Goal: Transaction & Acquisition: Book appointment/travel/reservation

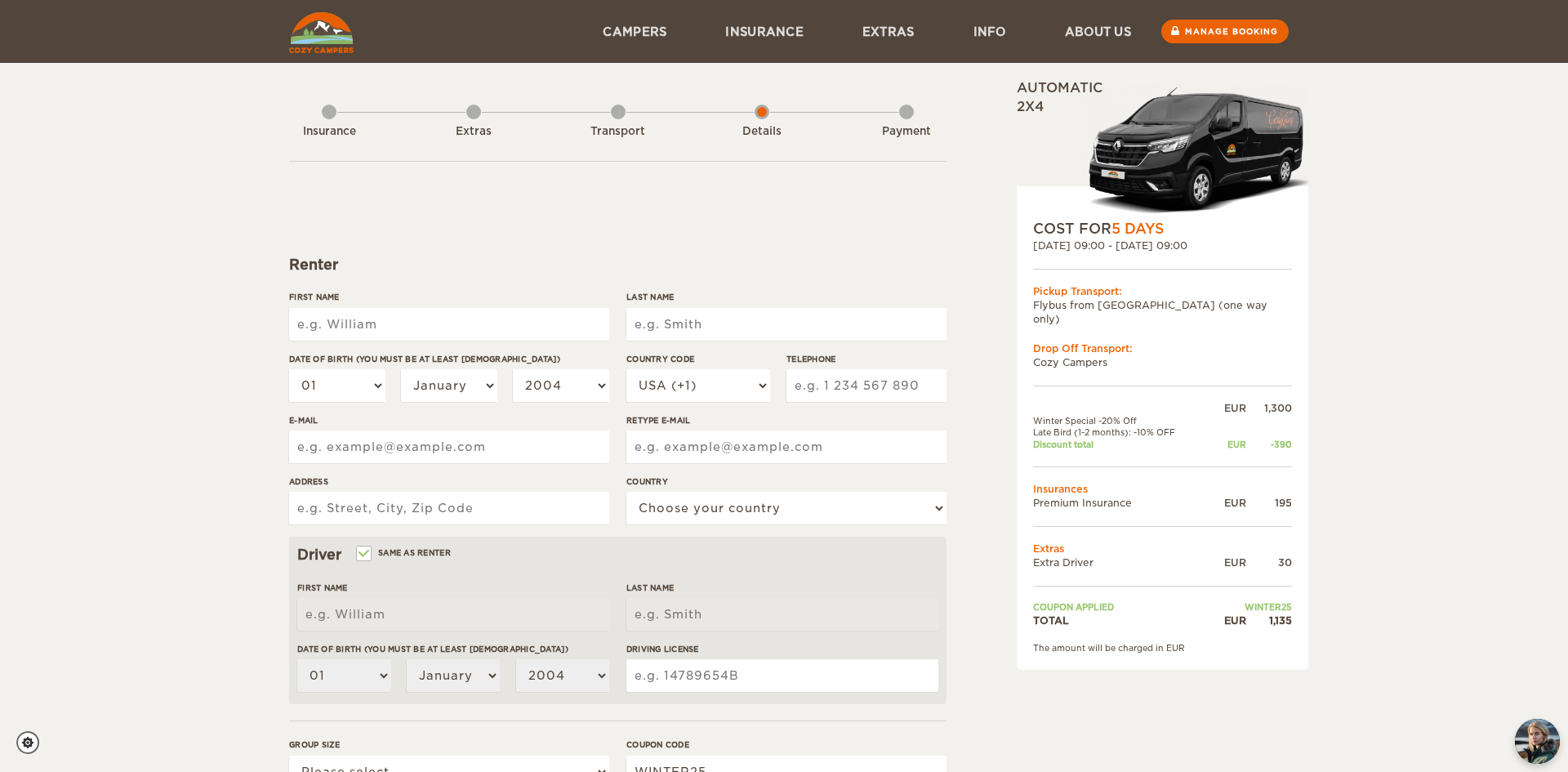
click at [365, 320] on input "First Name" at bounding box center [449, 325] width 320 height 33
type input "[PERSON_NAME]"
type input "[EMAIL_ADDRESS][DOMAIN_NAME]"
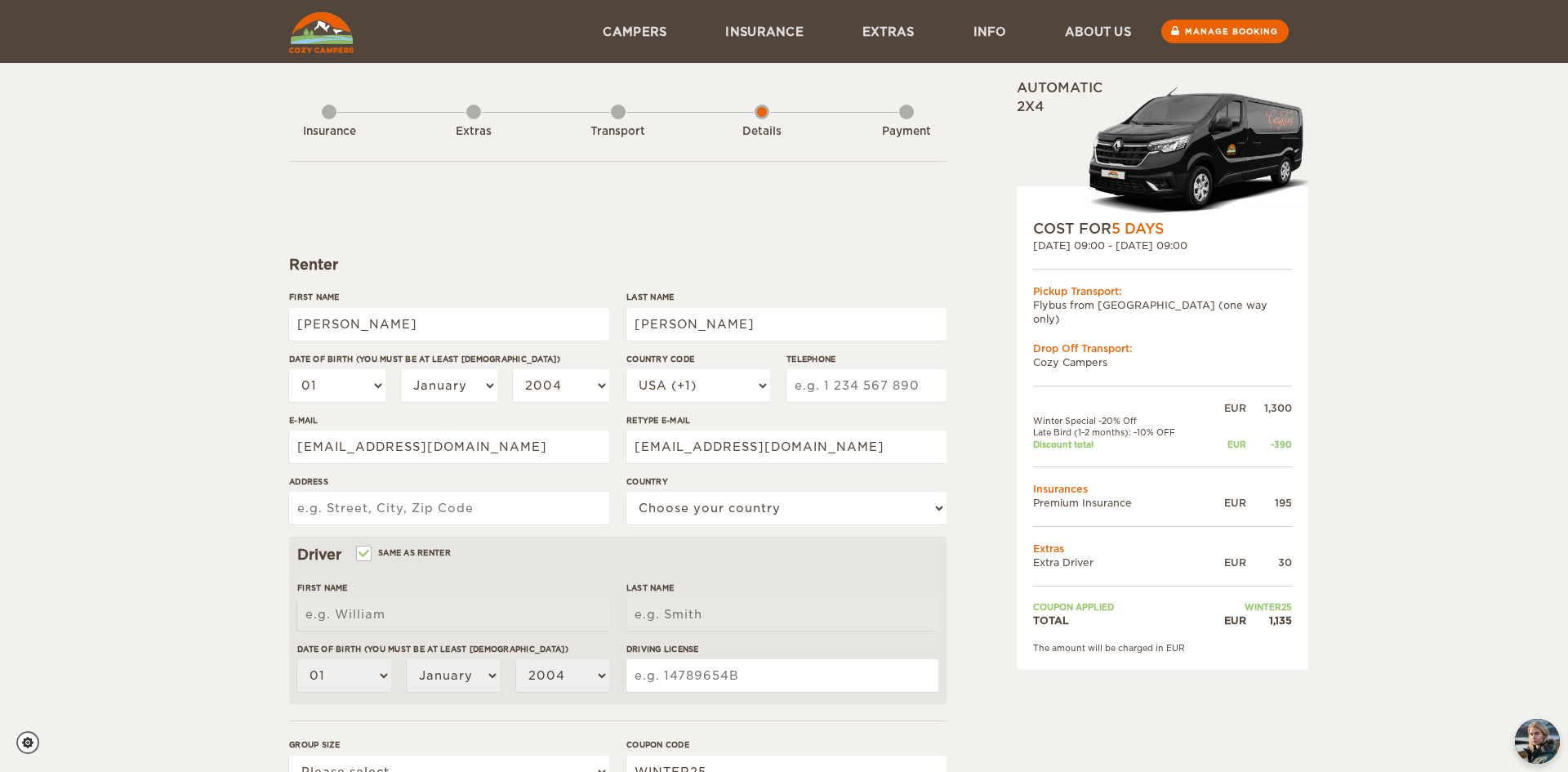
type input "[STREET_ADDRESS]"
select select "222"
type input "[PERSON_NAME]"
type input "Johnson"
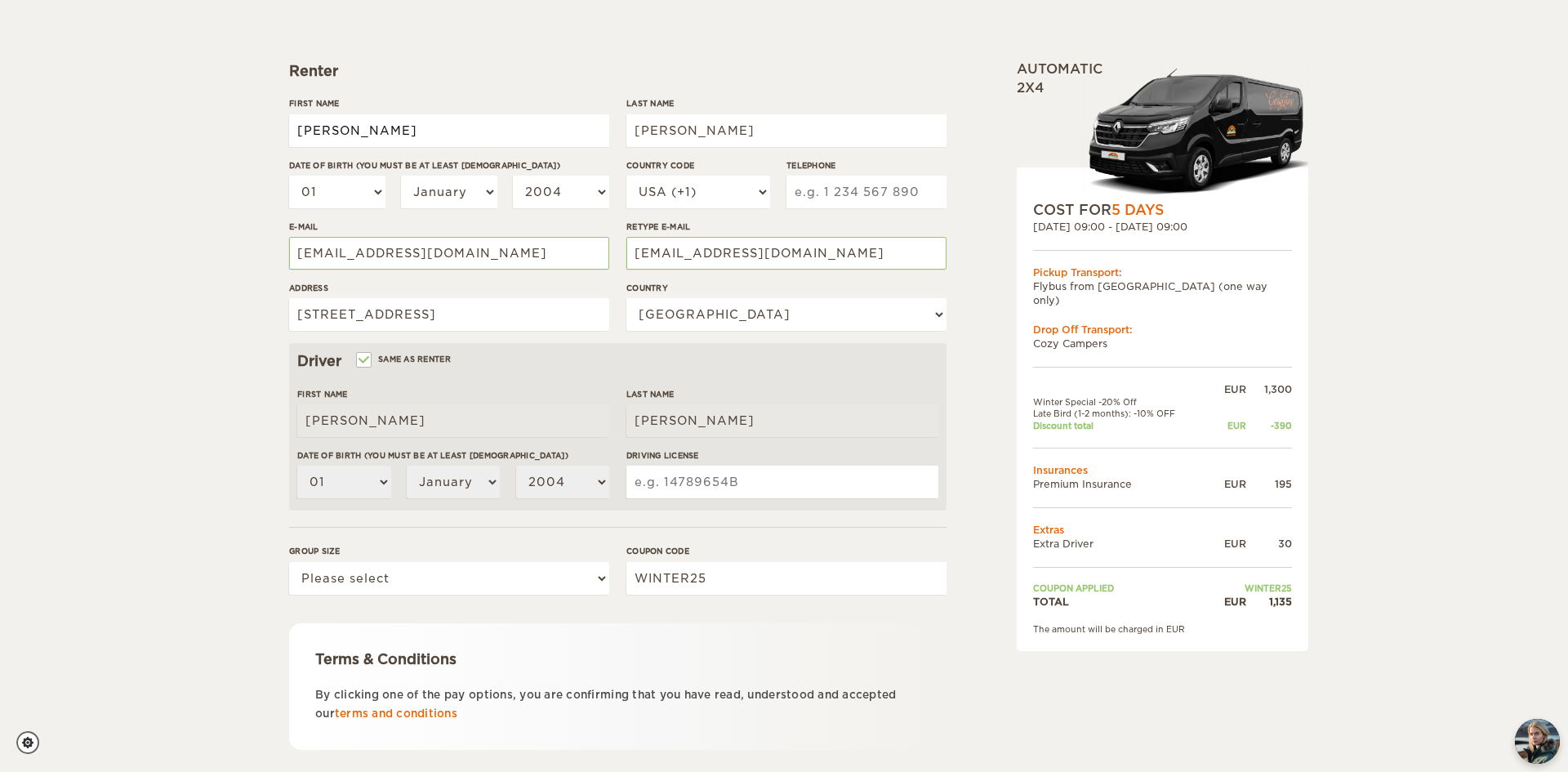
scroll to position [195, 0]
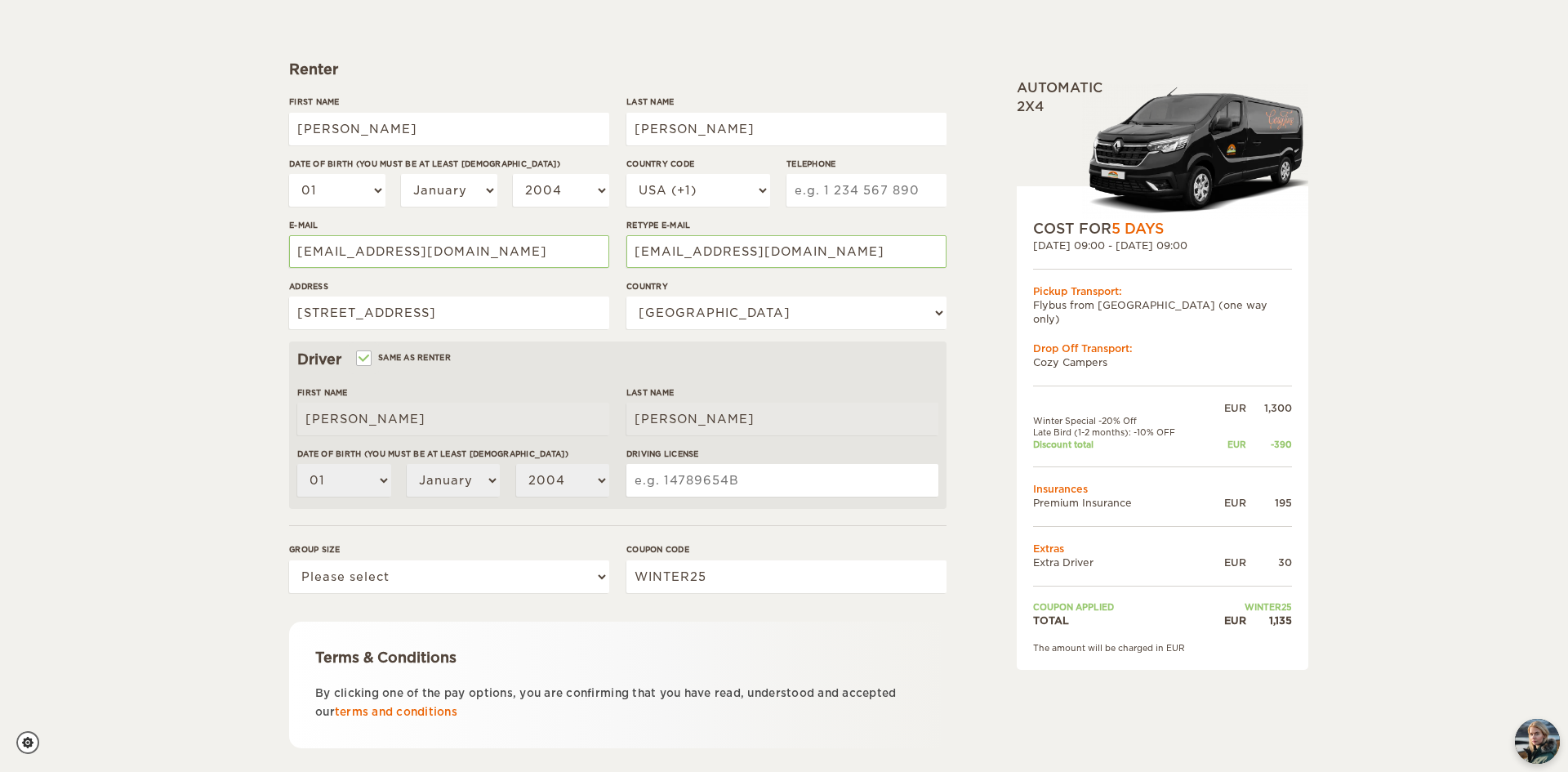
click at [759, 487] on input "Driving License" at bounding box center [782, 480] width 312 height 33
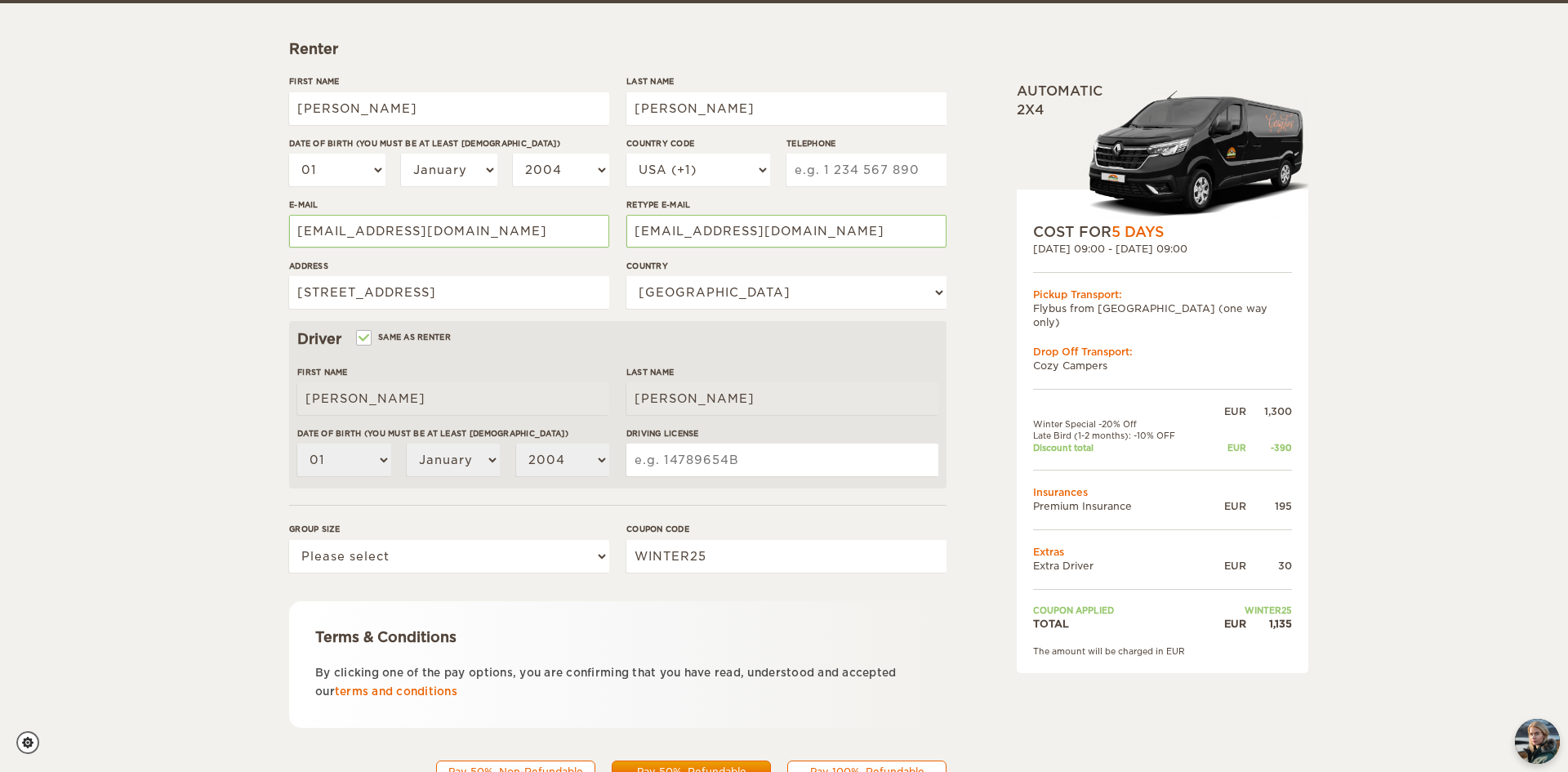
scroll to position [220, 0]
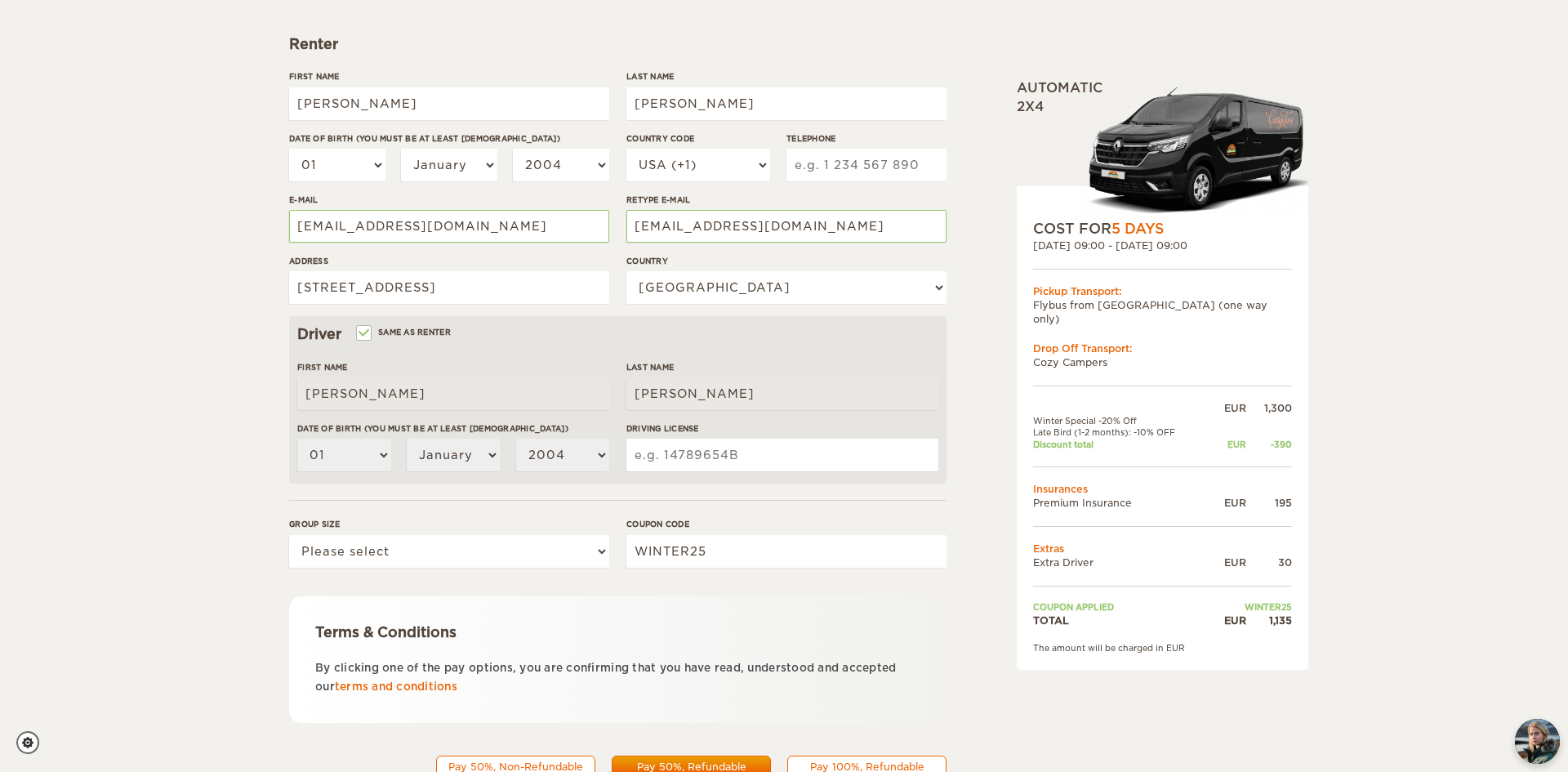
click at [555, 343] on div "Driver Same as renter" at bounding box center [618, 334] width 641 height 20
click at [725, 457] on input "Driving License" at bounding box center [782, 455] width 312 height 33
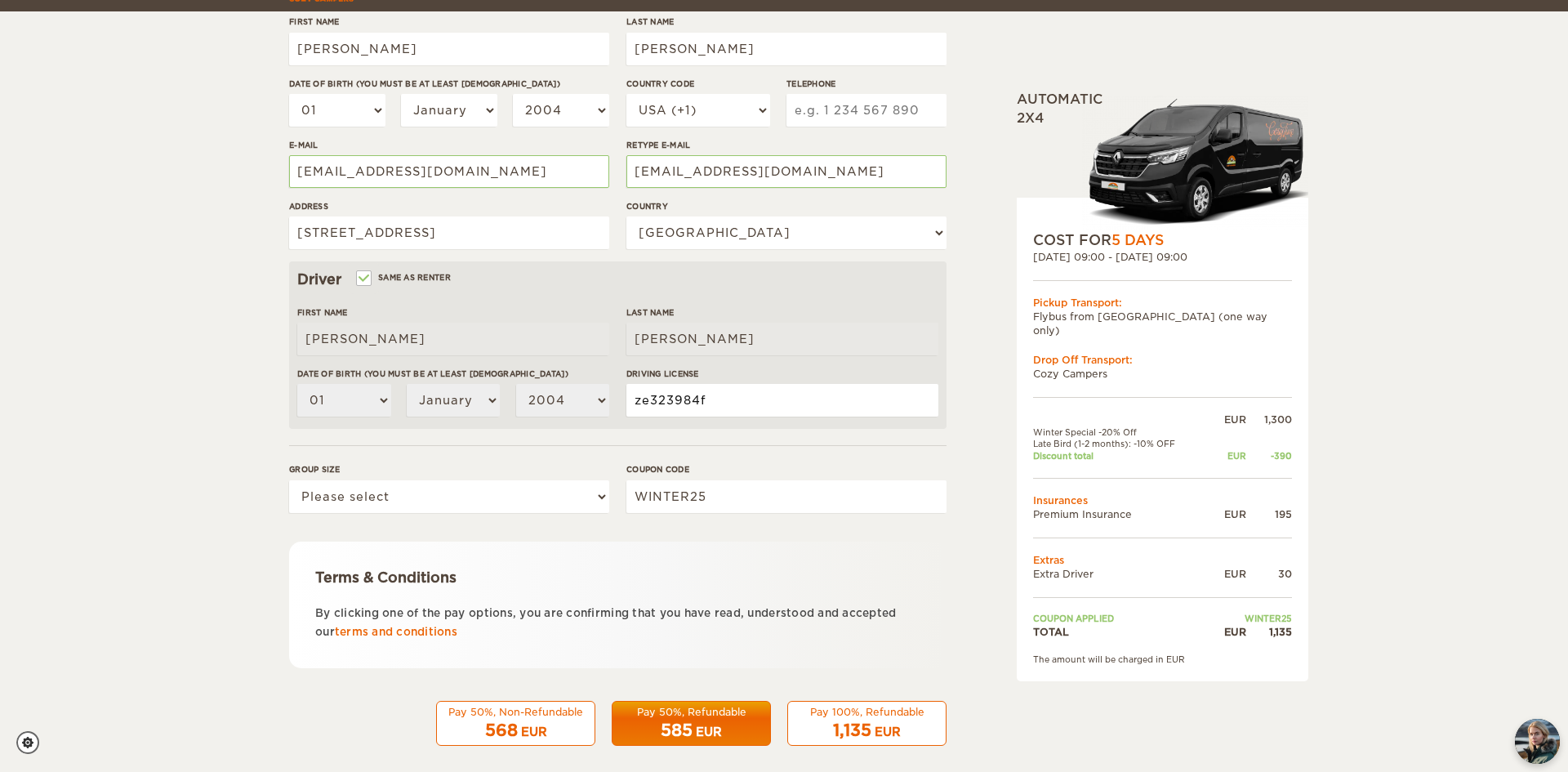
scroll to position [290, 0]
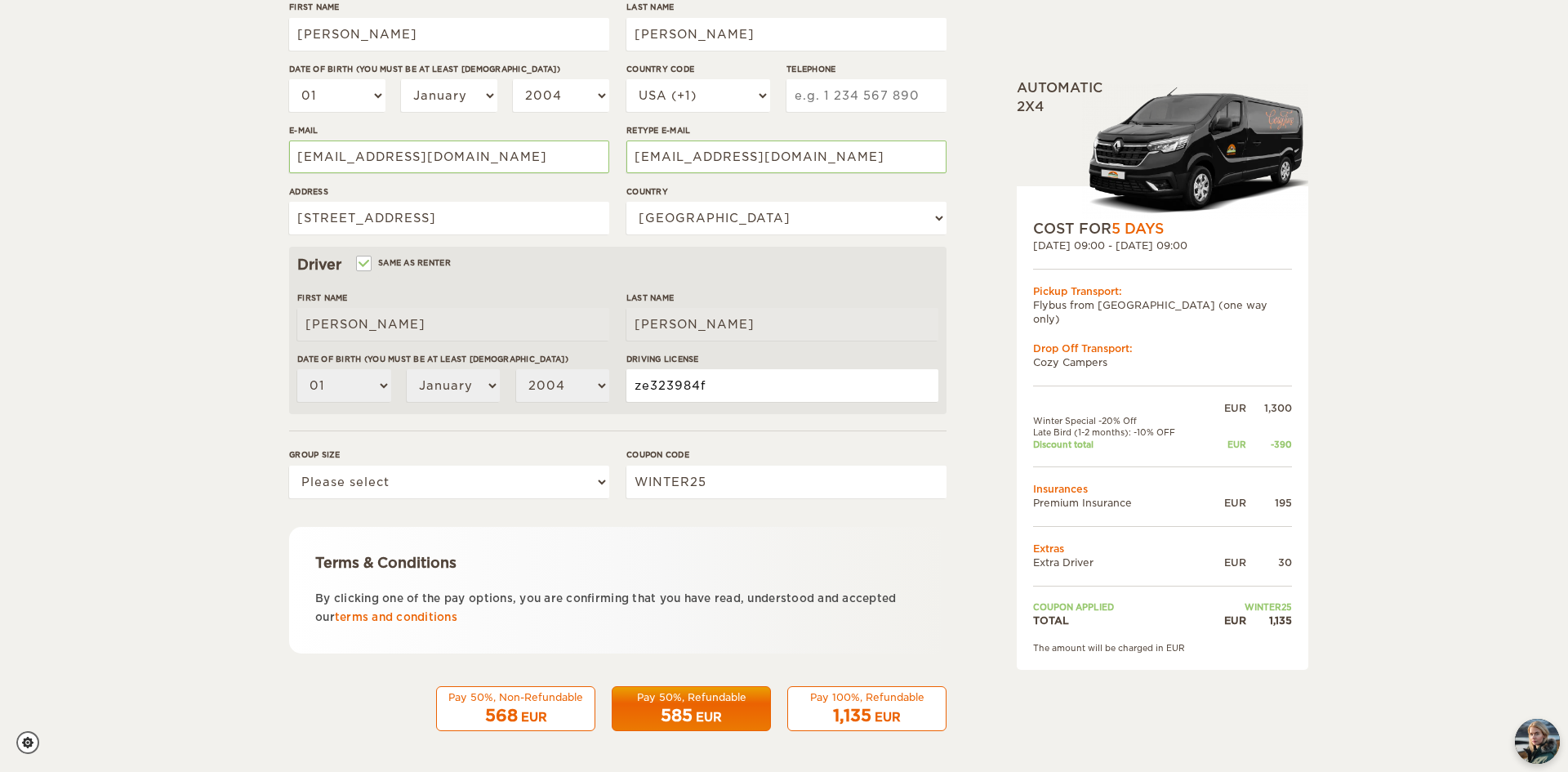
type input "ze323984f"
click at [419, 484] on select "Please select 1 2 3" at bounding box center [449, 482] width 320 height 33
select select "2"
click at [289, 465] on select "Please select 1 2 3" at bounding box center [449, 482] width 320 height 33
click at [590, 514] on form "Renter First Name Michelle Last Name Johnson Date of birth (You must be at leas…" at bounding box center [618, 302] width 657 height 861
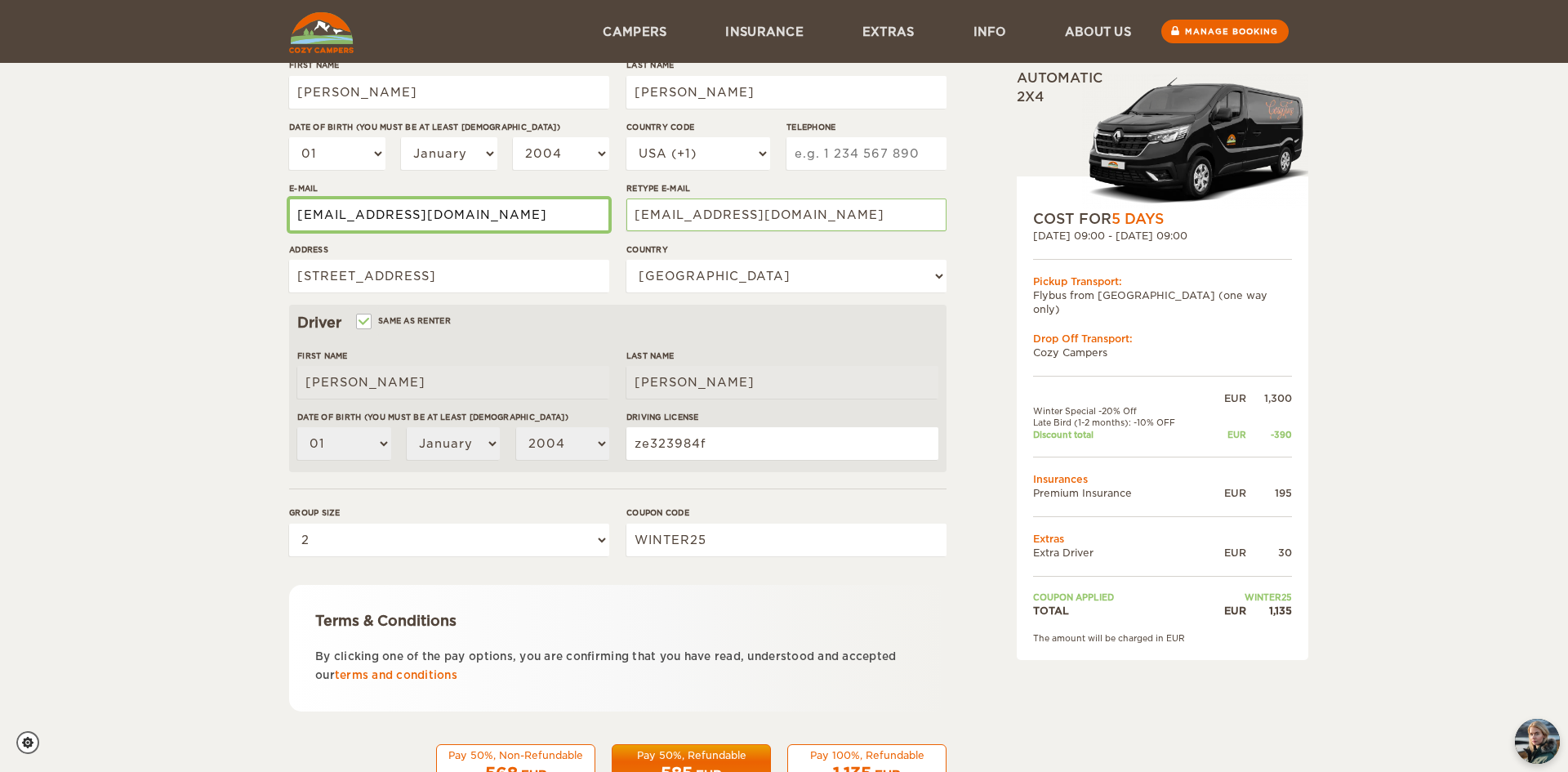
scroll to position [219, 0]
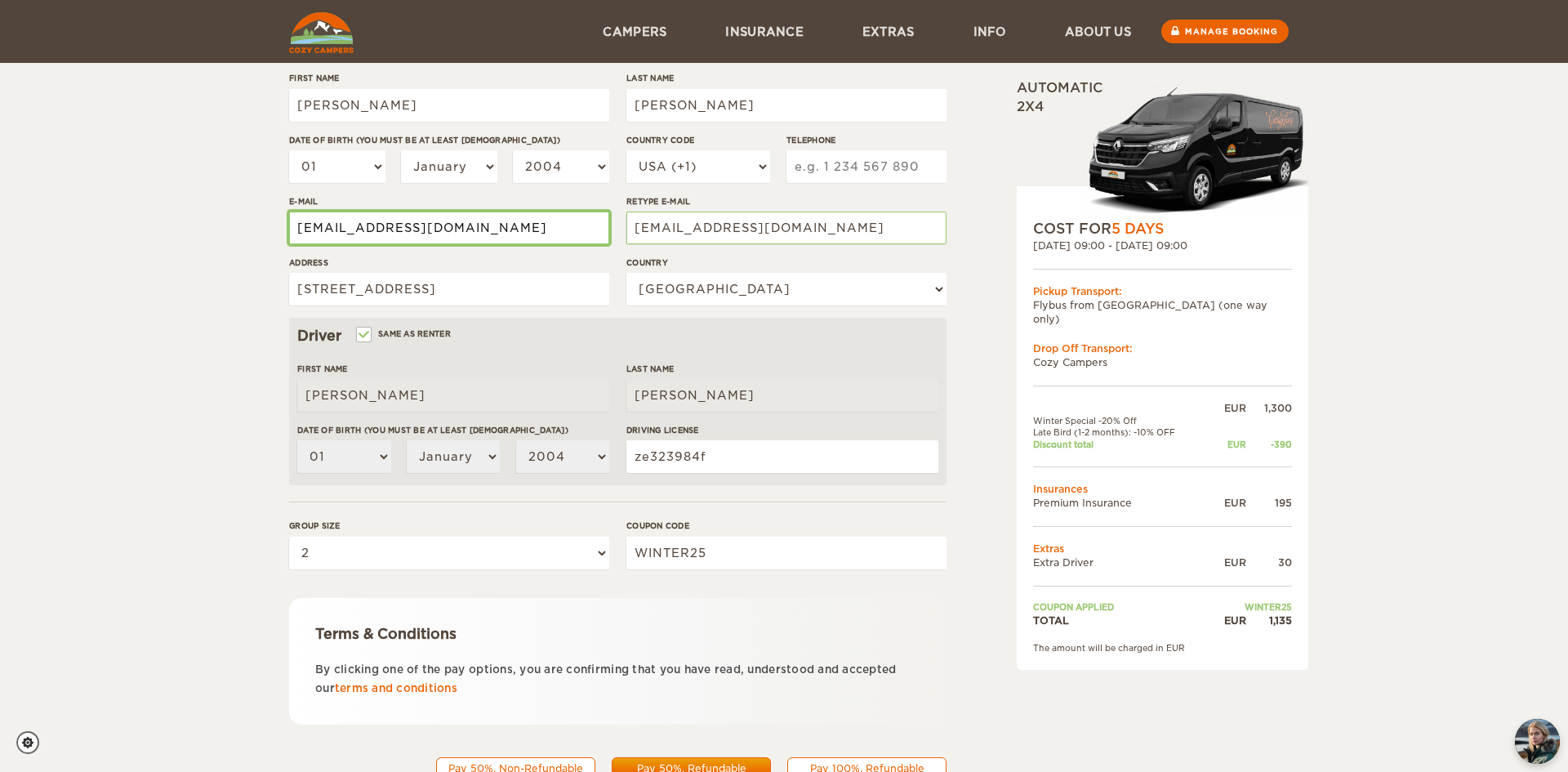
click at [506, 229] on input "dogs4mee@gmail.com" at bounding box center [449, 228] width 320 height 33
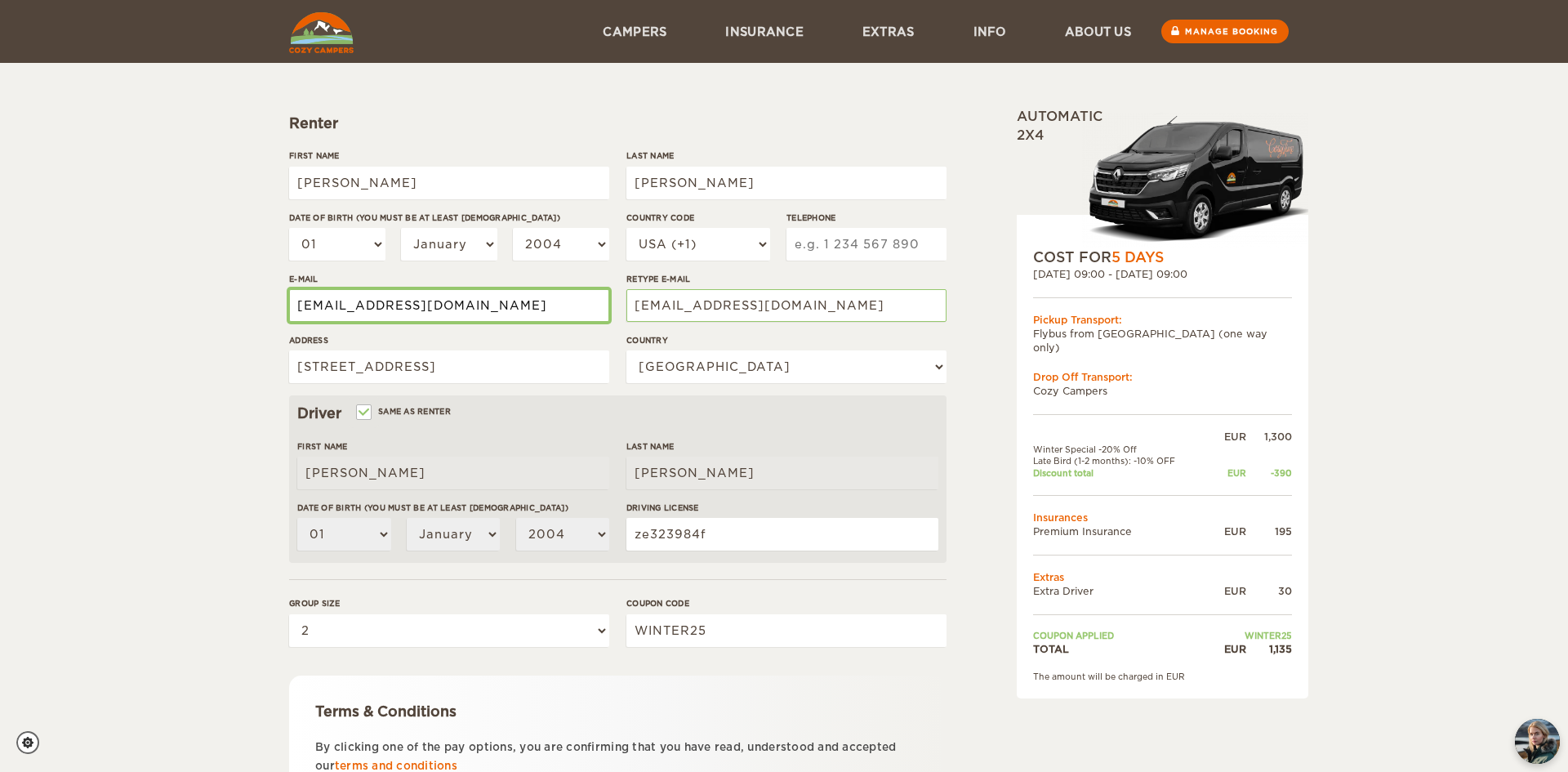
scroll to position [112, 0]
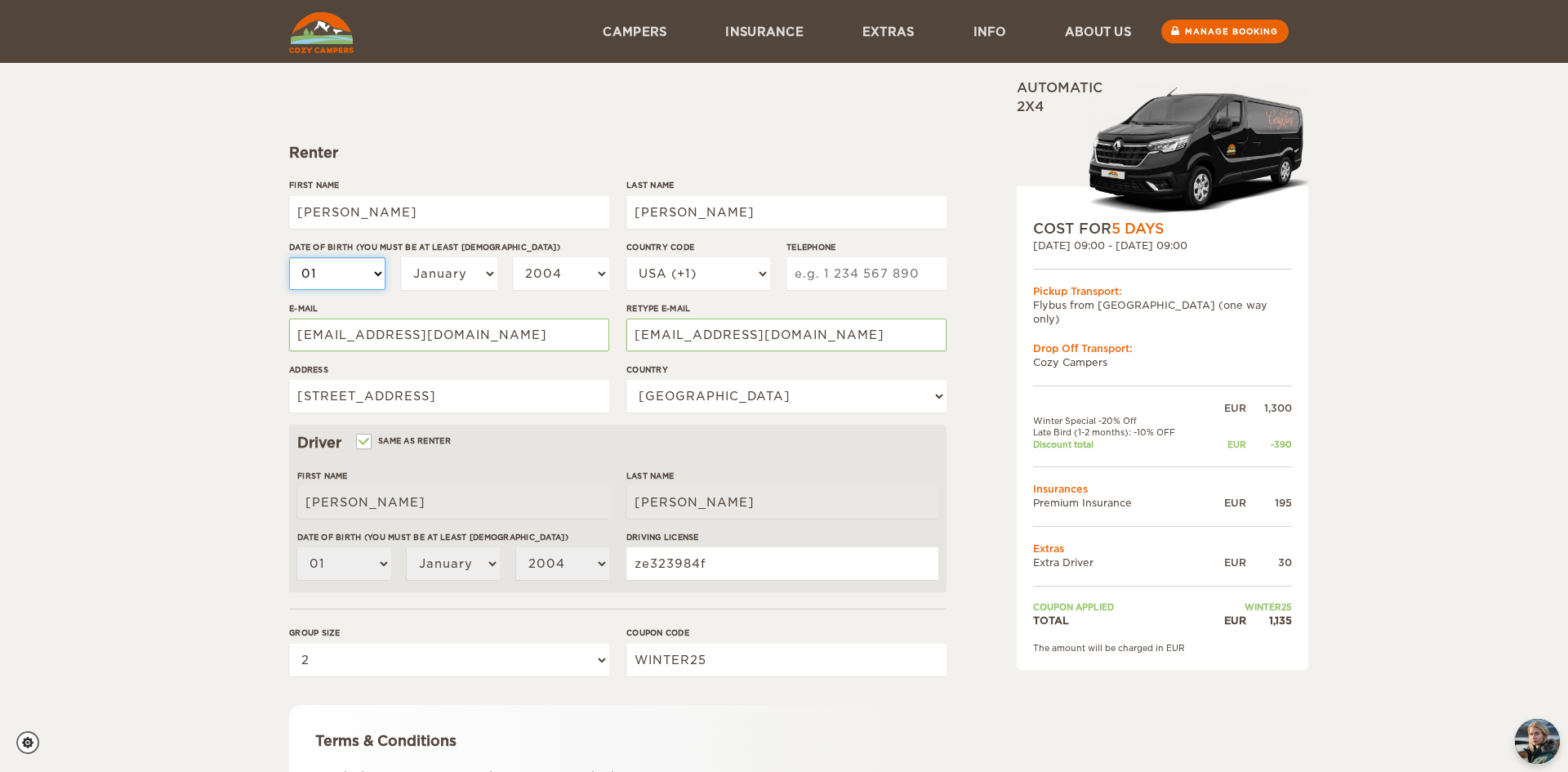
click at [371, 273] on select "01 02 03 04 05 06 07 08 09 10 11 12 13 14 15 16 17 18 19 20 21 22 23 24 25 26 2…" at bounding box center [338, 274] width 97 height 33
click at [373, 273] on select "01 02 03 04 05 06 07 08 09 10 11 12 13 14 15 16 17 18 19 20 21 22 23 24 25 26 2…" at bounding box center [338, 274] width 97 height 33
click at [478, 269] on select "January February March April May June July August September October November De…" at bounding box center [449, 274] width 97 height 33
select select "04"
click at [401, 257] on select "January February March April May June July August September October November De…" at bounding box center [449, 274] width 97 height 33
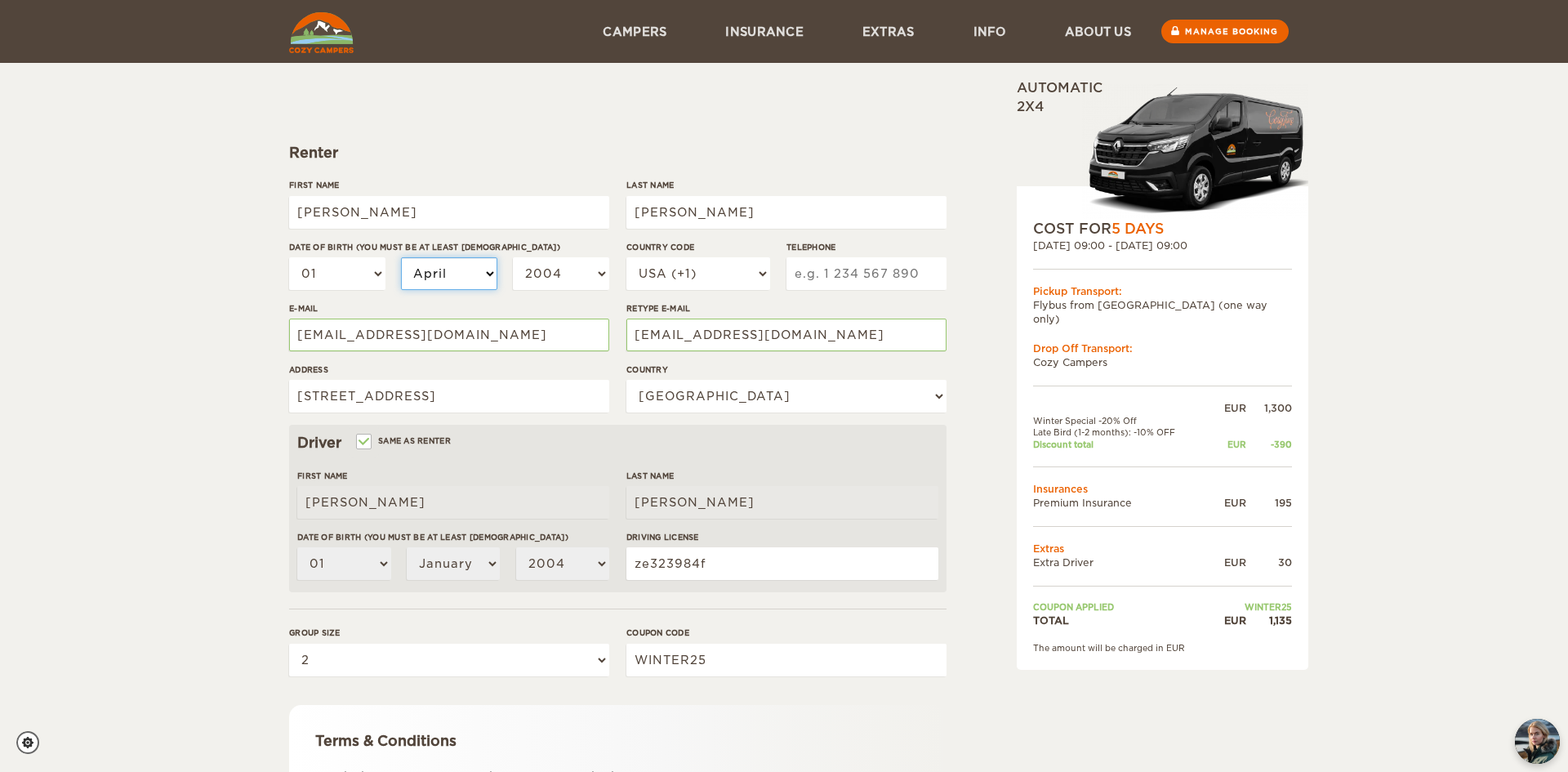
select select "04"
click at [589, 273] on select "2004 2003 2002 2001 2000 1999 1998 1997 1996 1995 1994 1993 1992 1991 1990 1989…" at bounding box center [561, 274] width 97 height 33
select select "1972"
click at [513, 257] on select "2004 2003 2002 2001 2000 1999 1998 1997 1996 1995 1994 1993 1992 1991 1990 1989…" at bounding box center [561, 274] width 97 height 33
select select "1972"
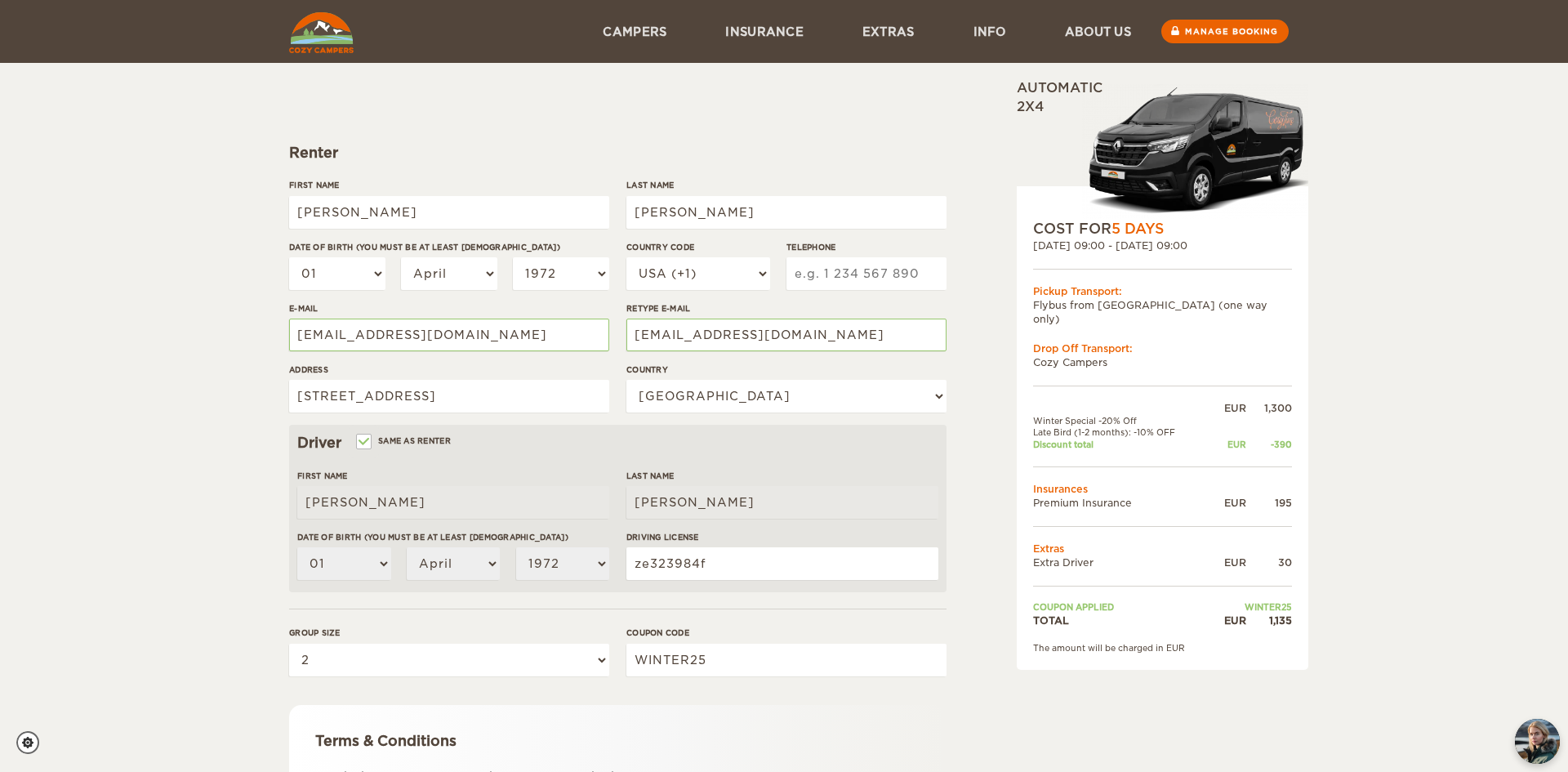
click at [886, 278] on input "Telephone" at bounding box center [866, 274] width 160 height 33
type input "2087248270"
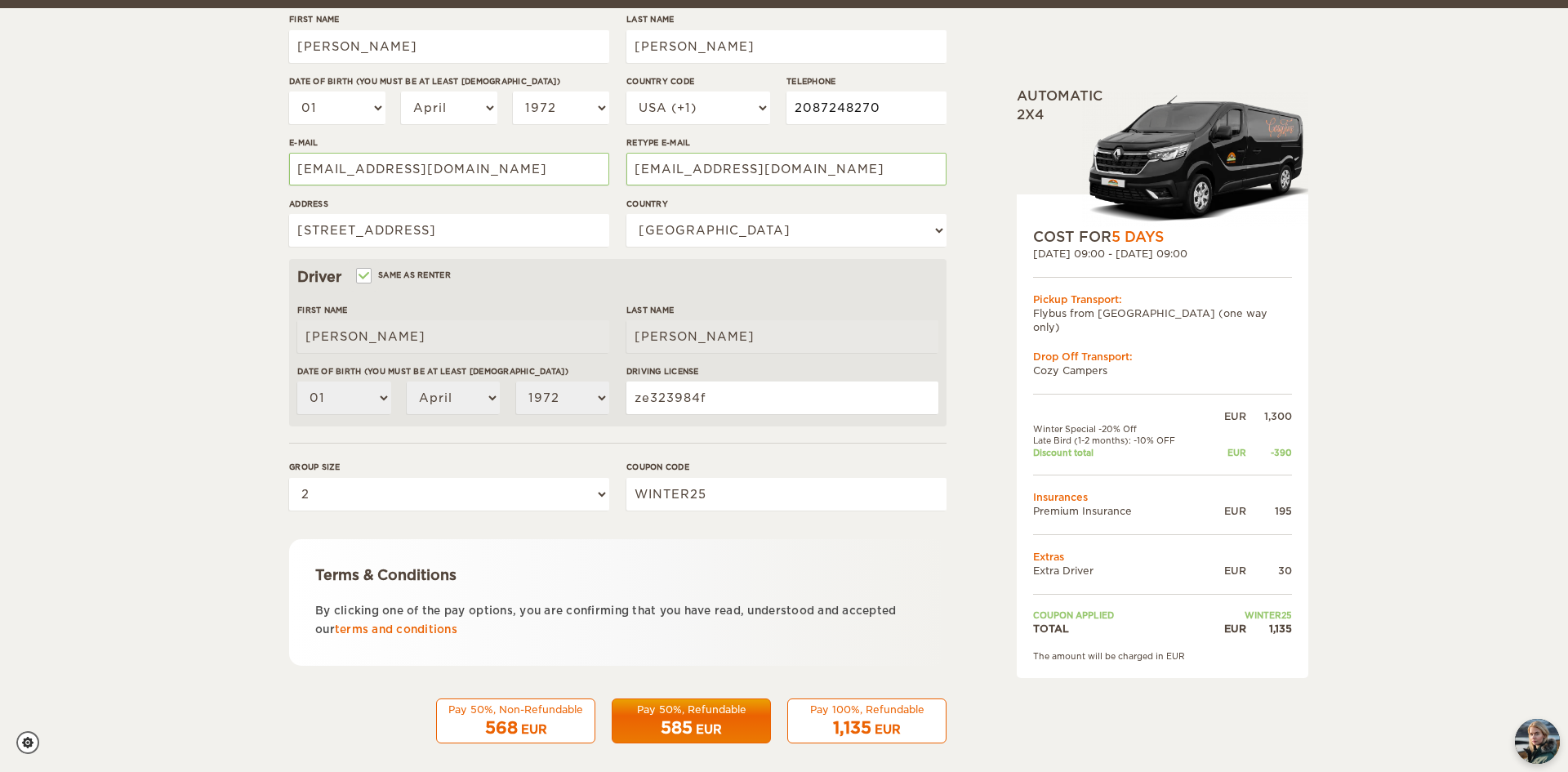
scroll to position [290, 0]
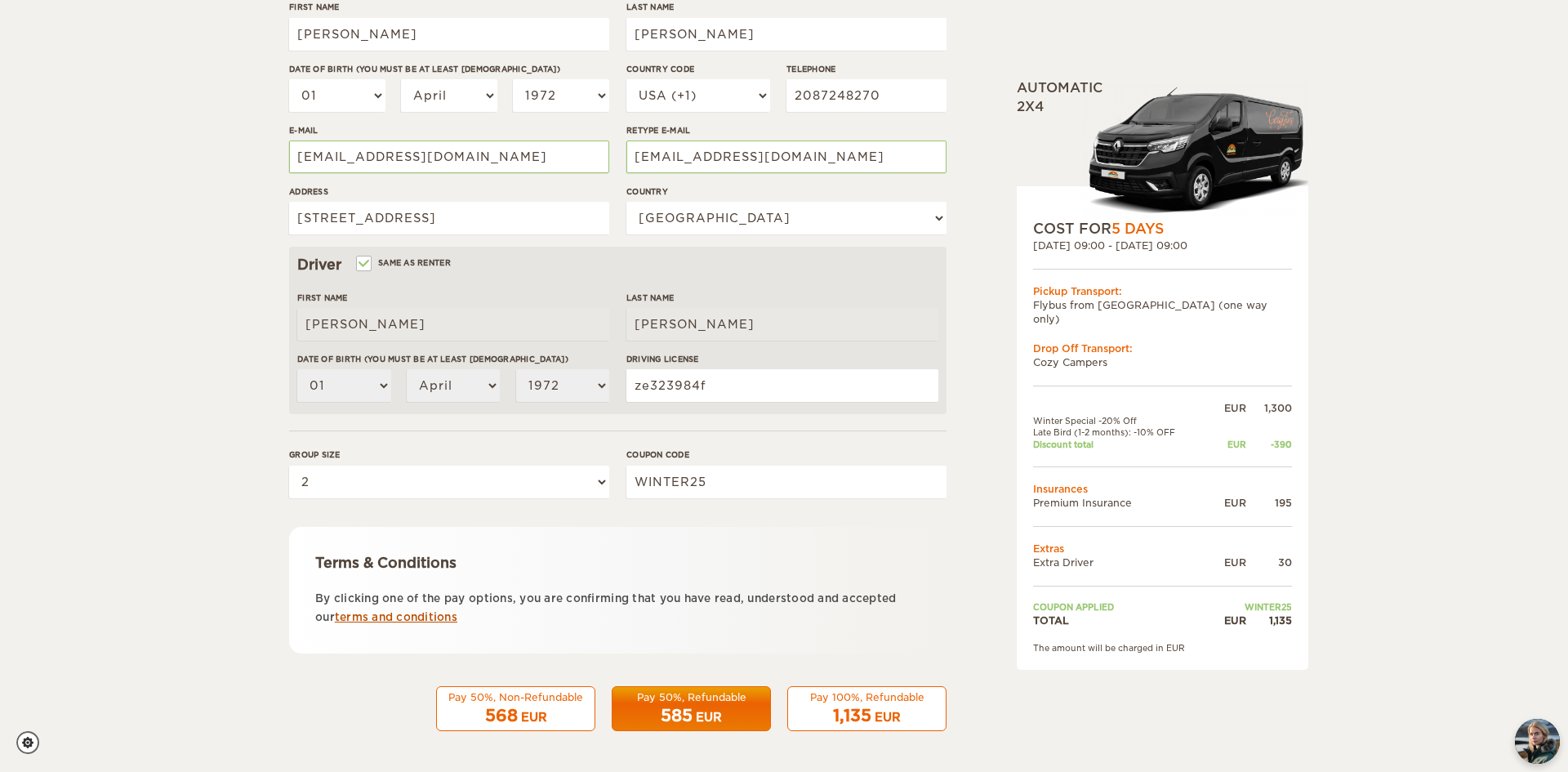
click at [382, 618] on link "terms and conditions" at bounding box center [397, 617] width 123 height 12
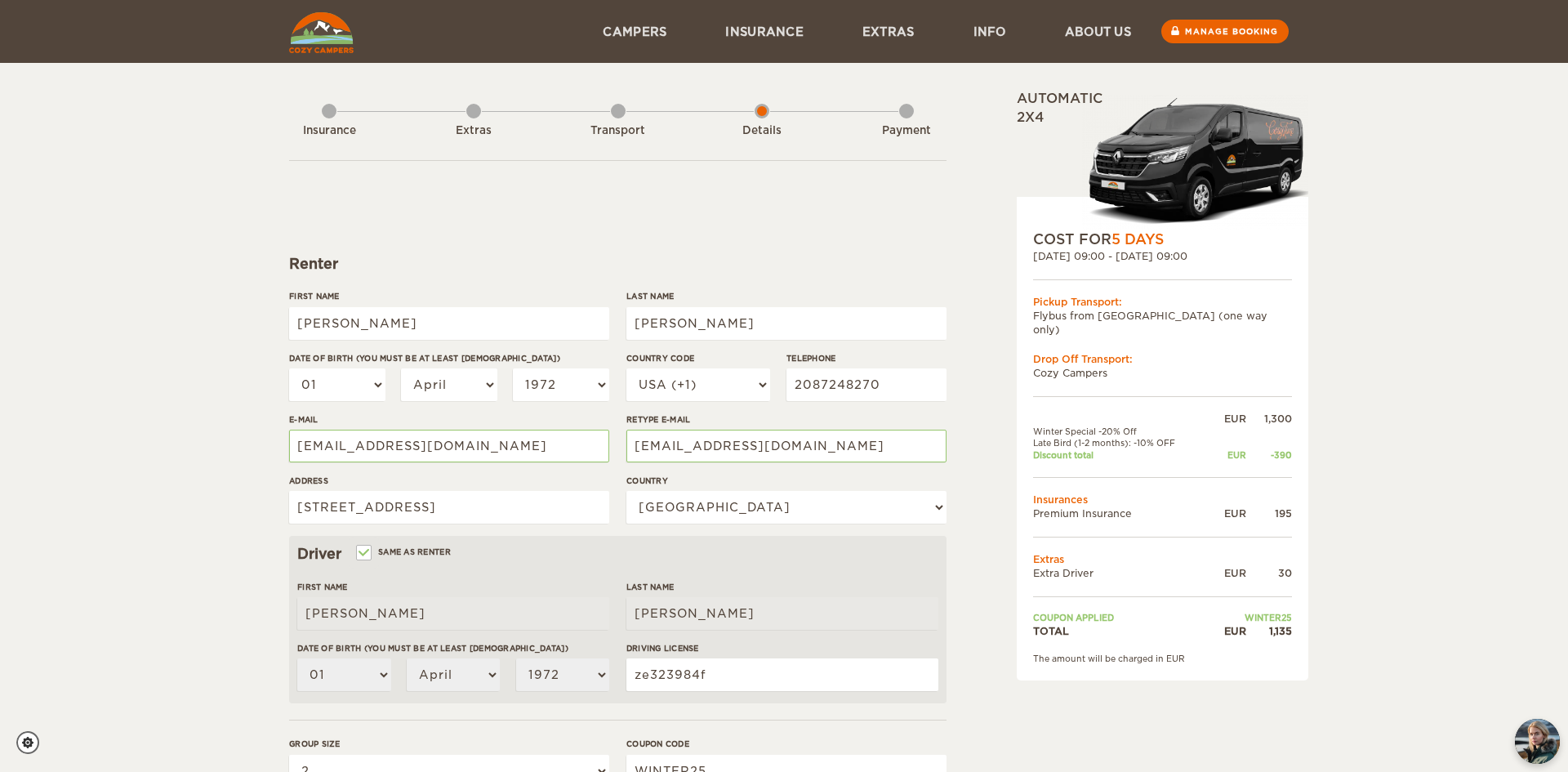
scroll to position [0, 0]
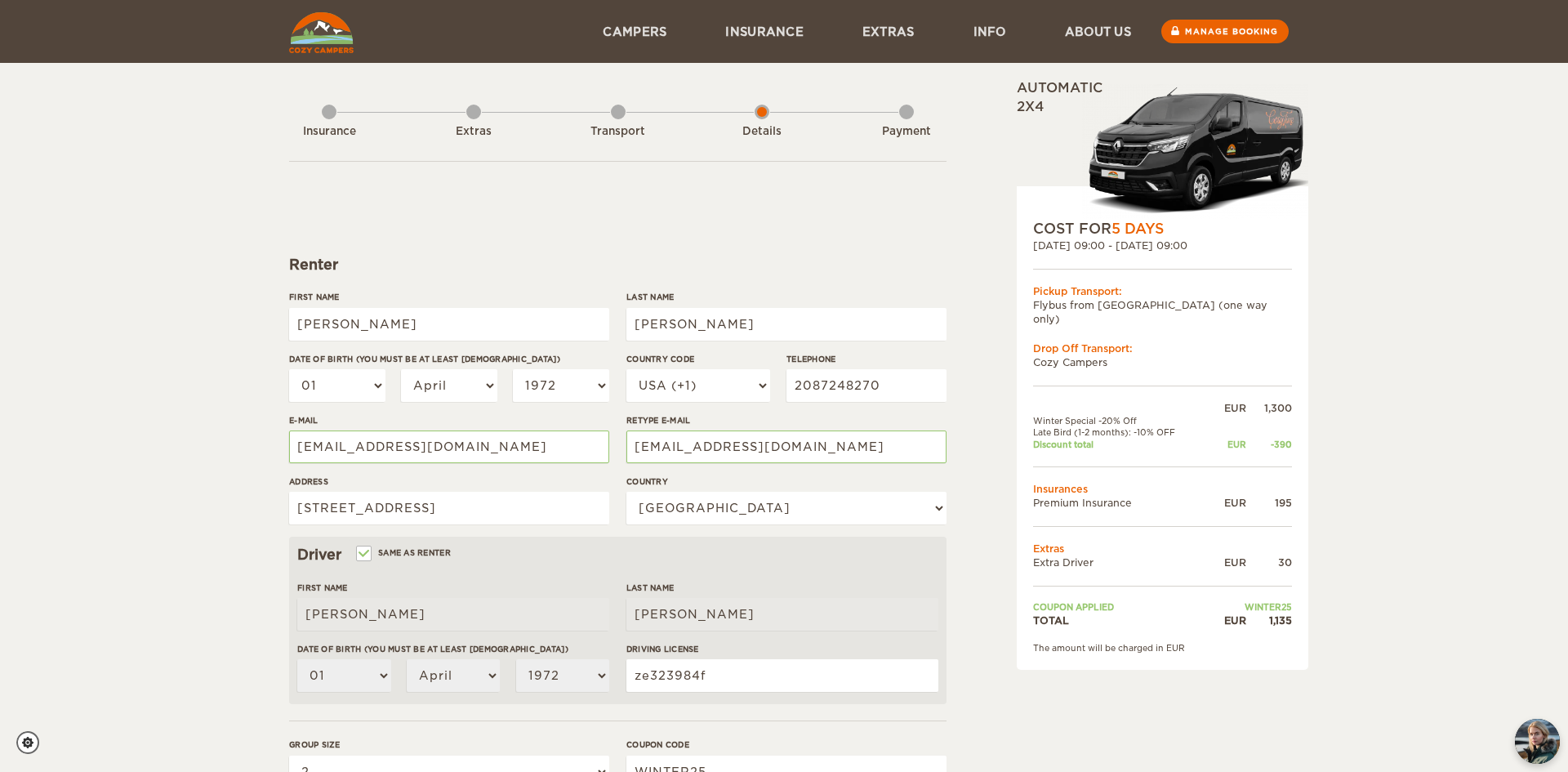
click at [476, 118] on div "Extras" at bounding box center [474, 129] width 15 height 66
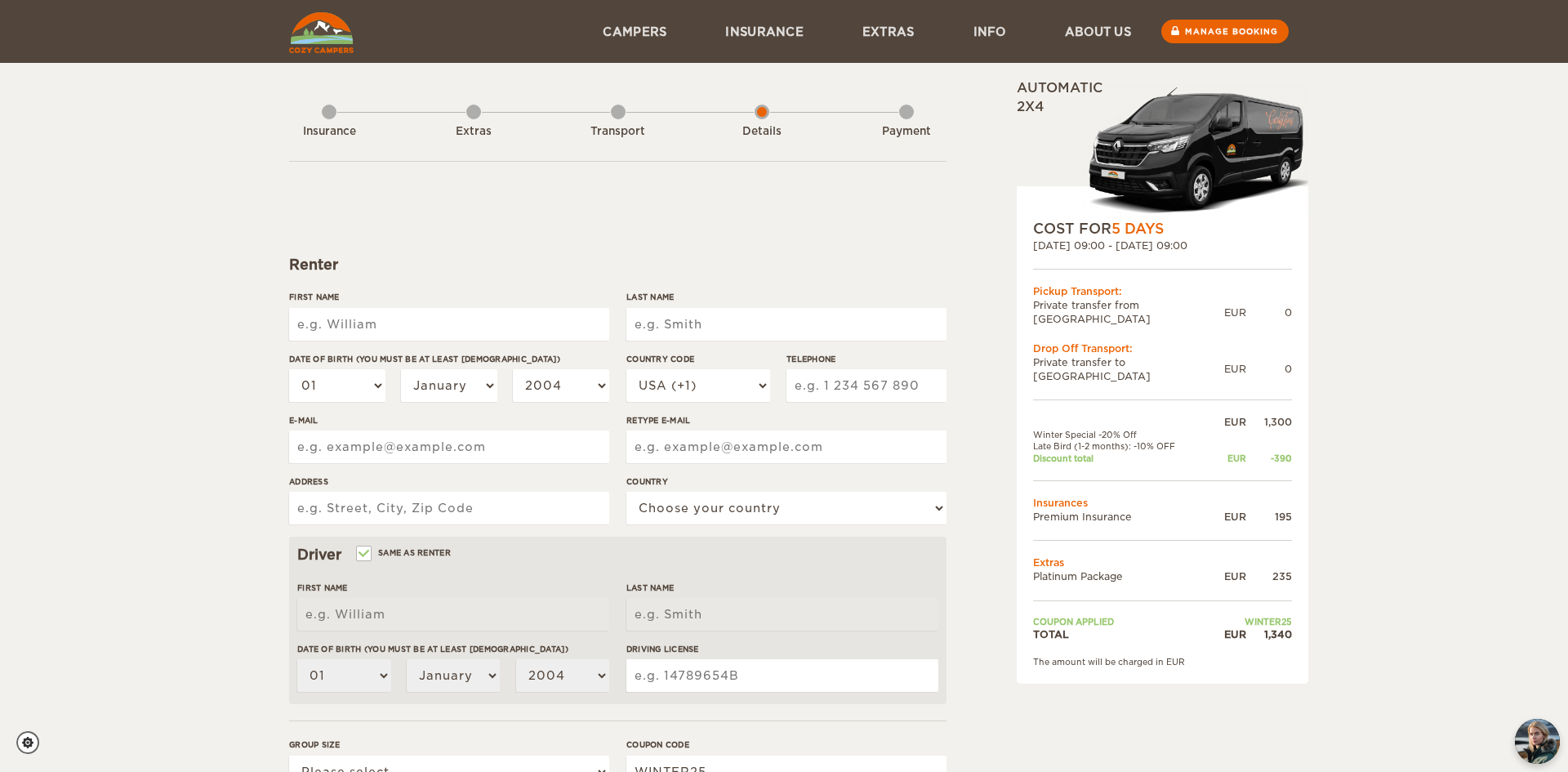
click at [402, 324] on input "First Name" at bounding box center [449, 325] width 320 height 33
type input "[PERSON_NAME]"
type input "dogs4mee@gmail.com"
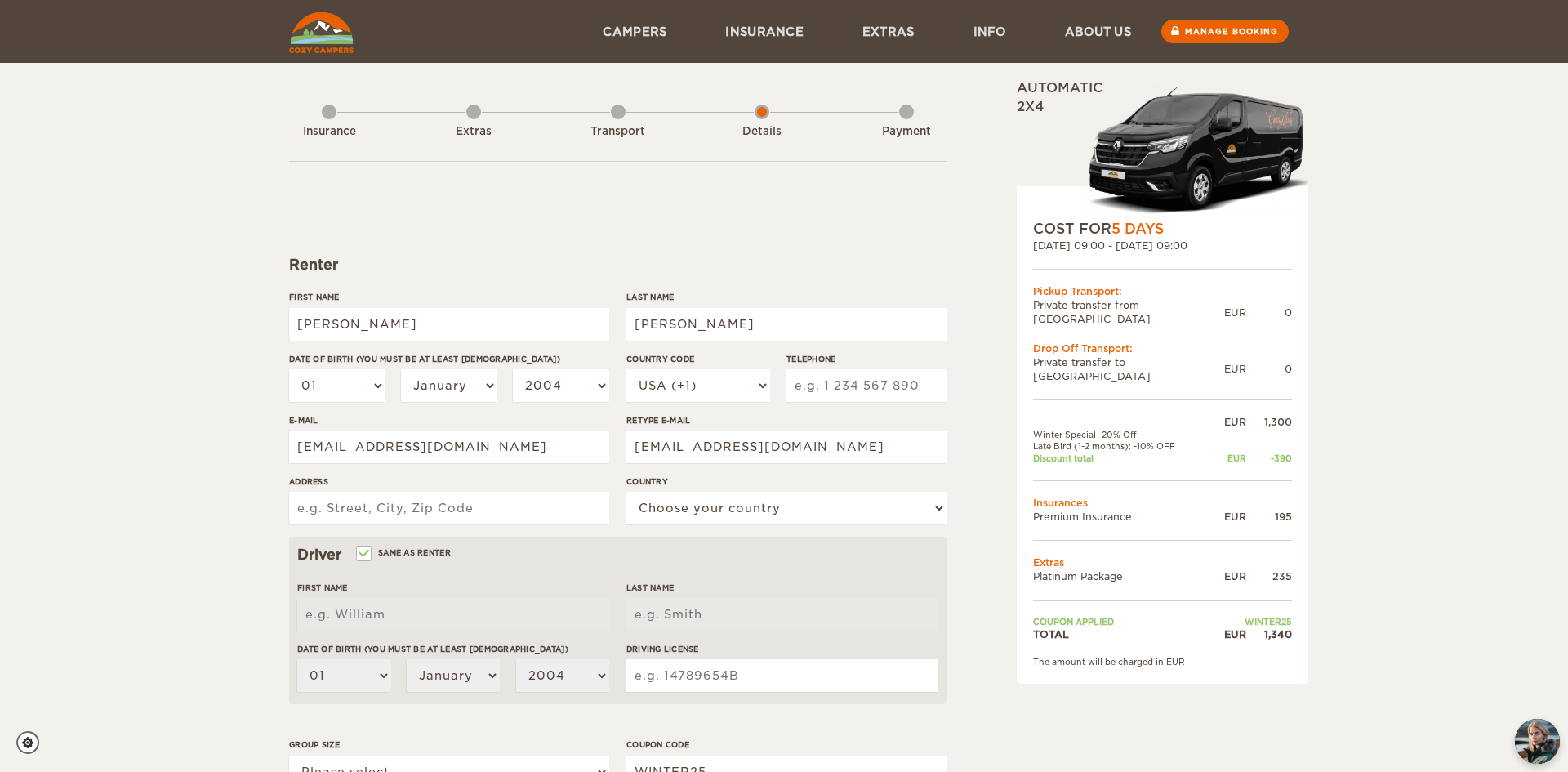
type input "11429 W Hiawatha Dr."
select select "222"
type input "[PERSON_NAME]"
type input "Johnson"
click at [432, 388] on select "January February March April May June July August September October November De…" at bounding box center [449, 386] width 97 height 33
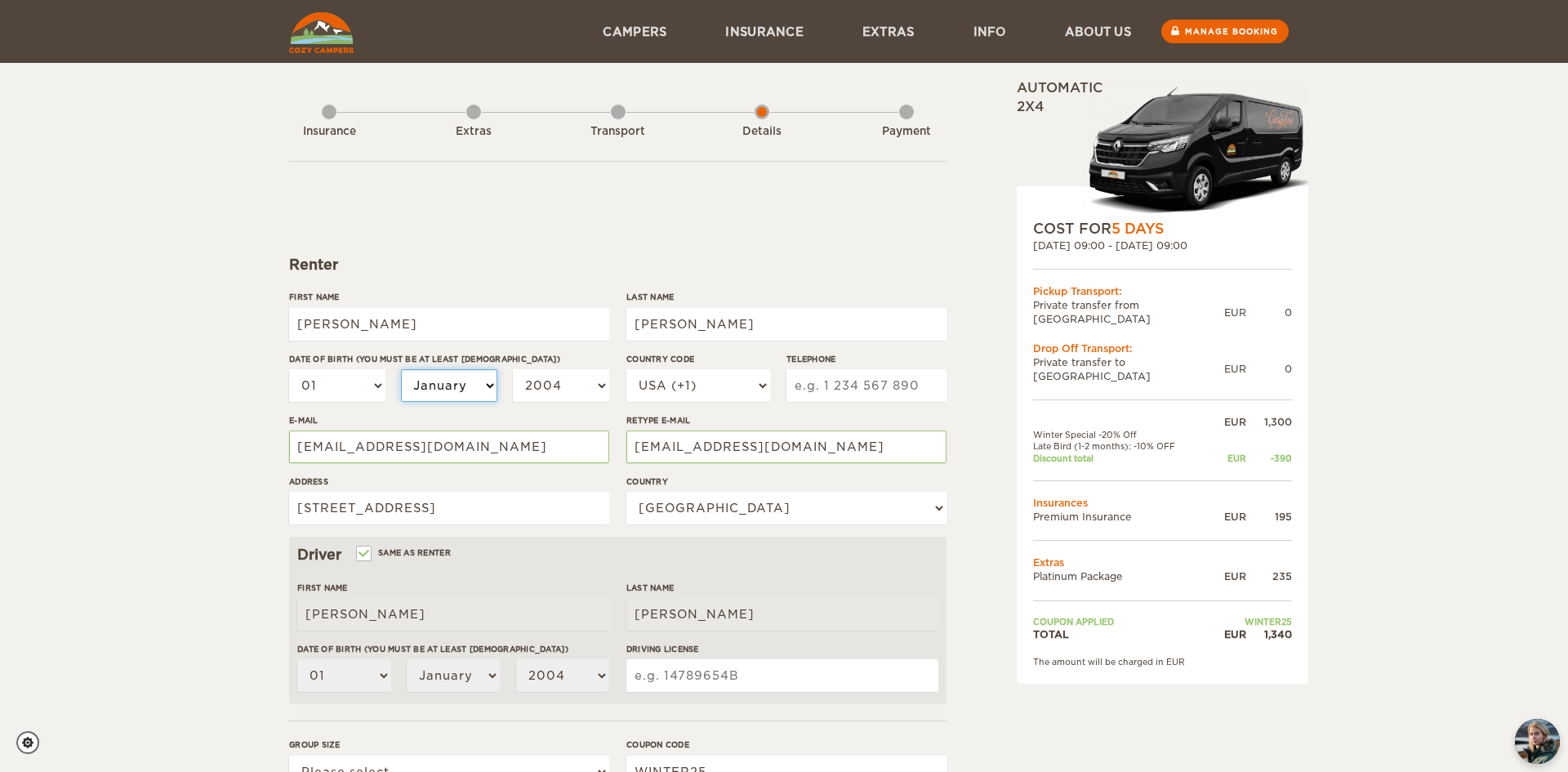
select select "04"
click at [401, 370] on select "January February March April May June July August September October November De…" at bounding box center [449, 386] width 97 height 33
select select "04"
click at [592, 389] on select "2004 2003 2002 2001 2000 1999 1998 1997 1996 1995 1994 1993 1992 1991 1990 1989…" at bounding box center [561, 386] width 97 height 33
select select "1972"
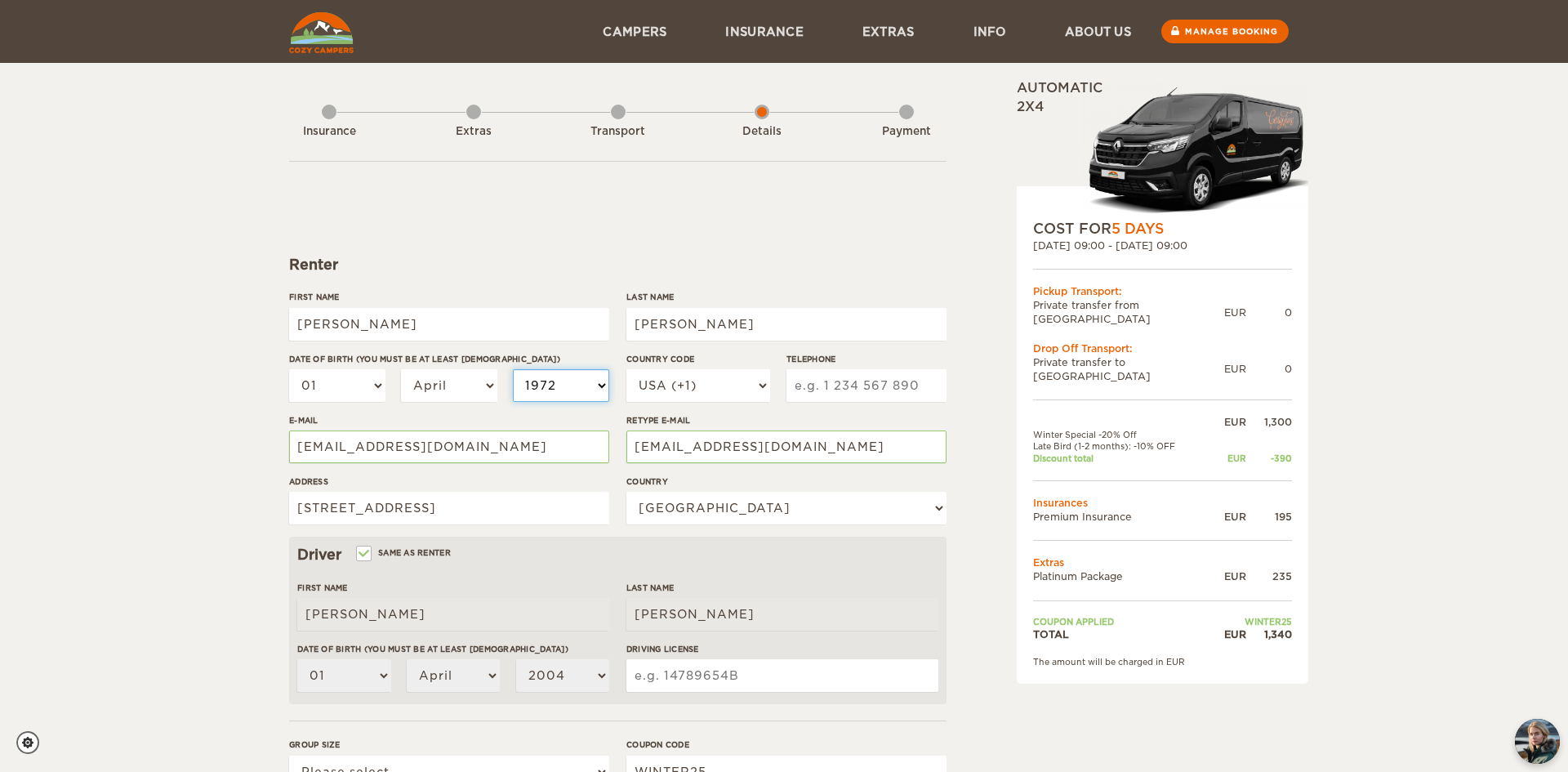
click at [513, 370] on select "2004 2003 2002 2001 2000 1999 1998 1997 1996 1995 1994 1993 1992 1991 1990 1989…" at bounding box center [561, 386] width 97 height 33
select select "1972"
click at [732, 284] on form "Renter First Name Michelle Last Name Johnson Date of birth (You must be at leas…" at bounding box center [618, 591] width 657 height 861
click at [795, 384] on input "Telephone" at bounding box center [866, 386] width 160 height 33
type input "2087248270"
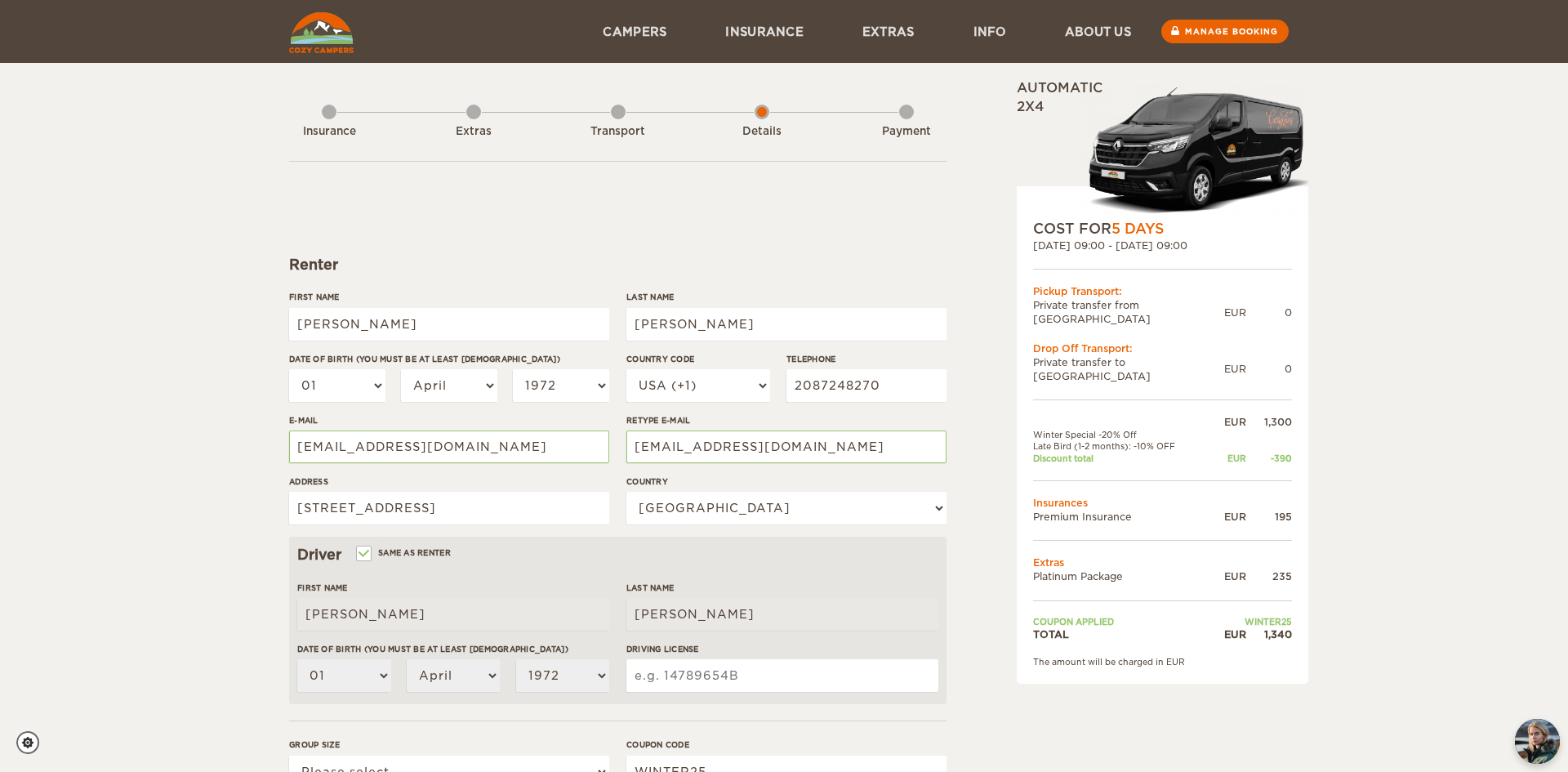
click at [787, 421] on label"] "Retype E-mail" at bounding box center [786, 420] width 320 height 12
click at [787, 430] on input "dogs4mee@gmail.com" at bounding box center [786, 447] width 320 height 33
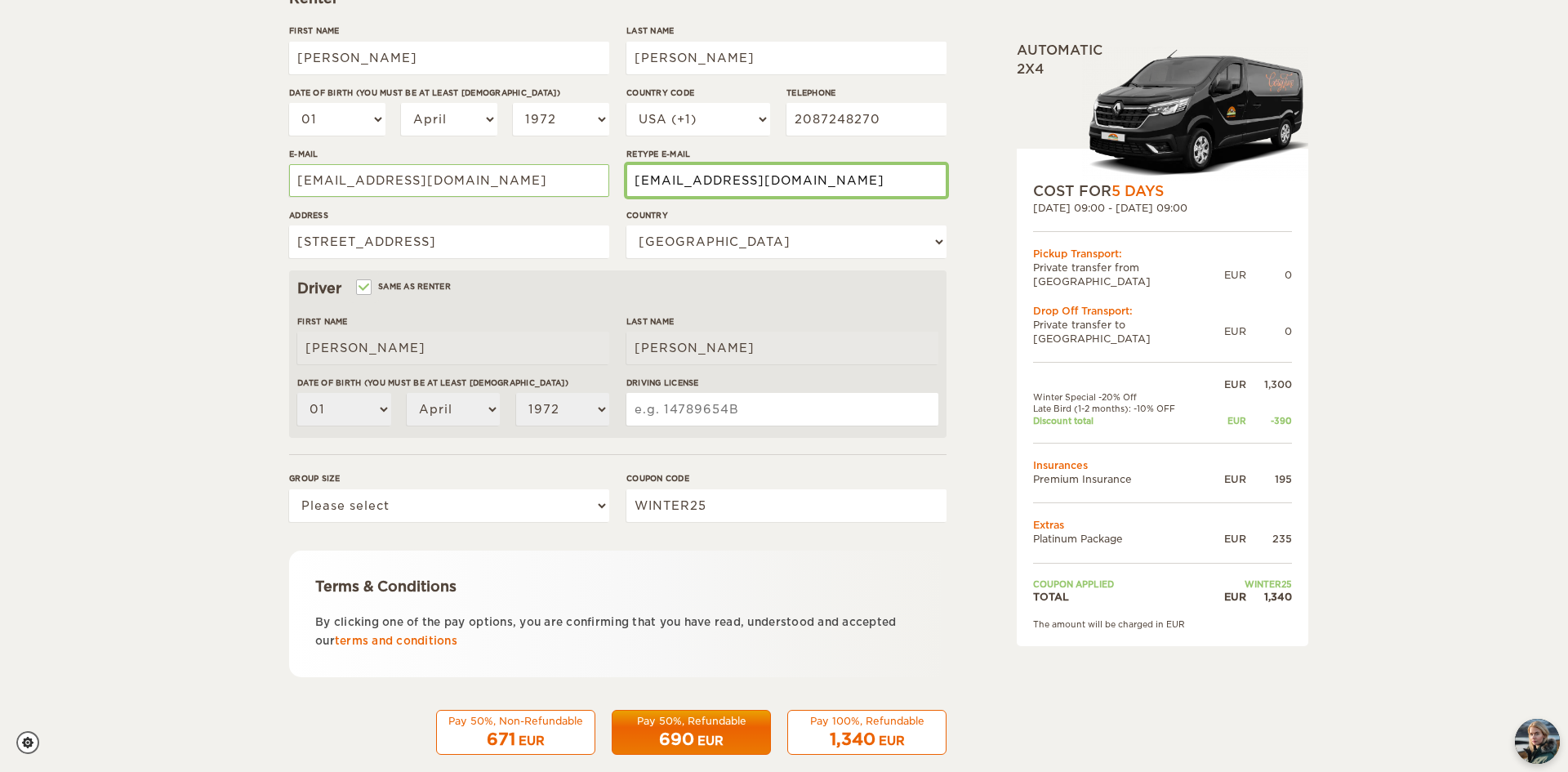
scroll to position [267, 0]
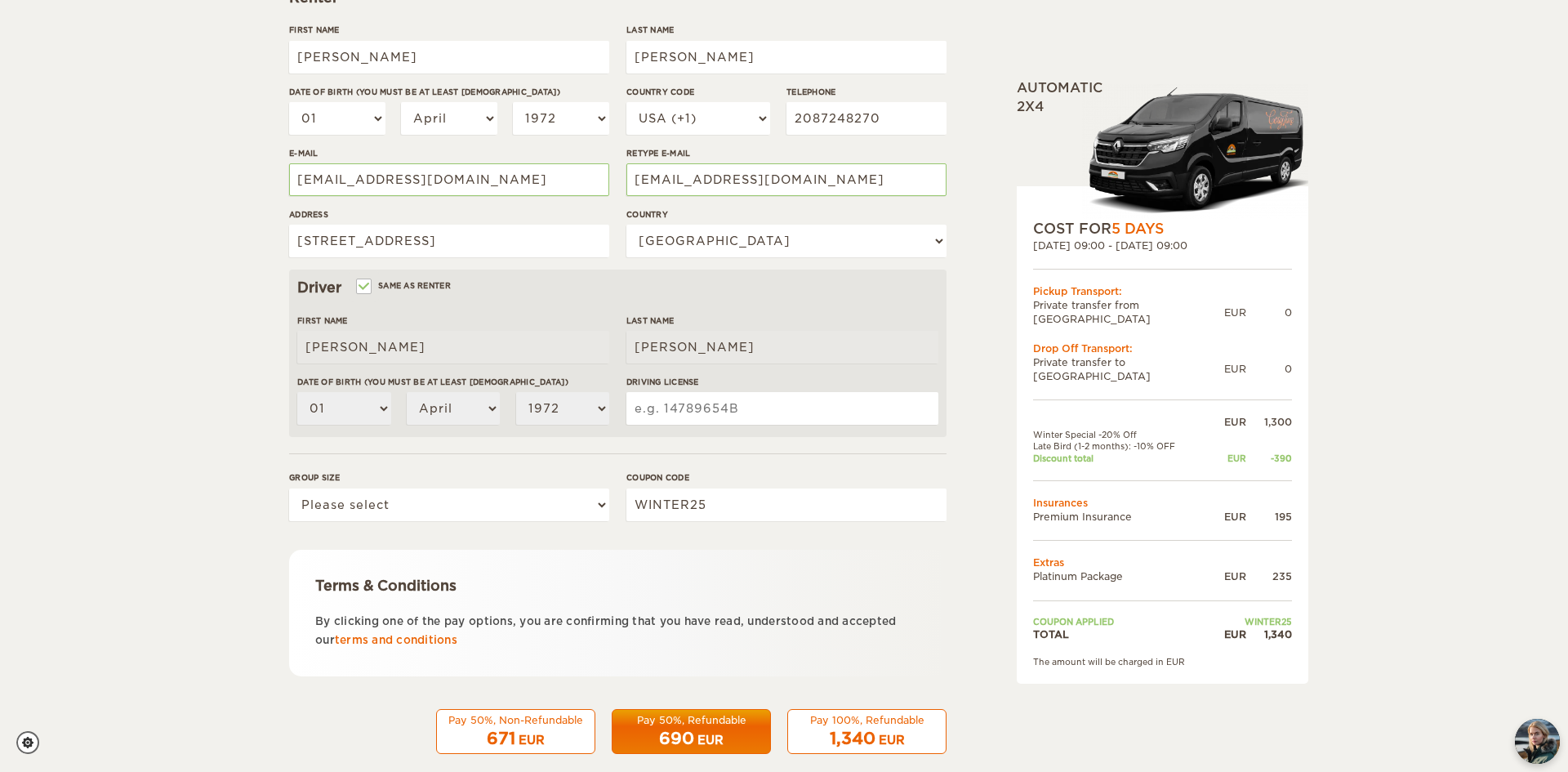
click at [674, 416] on input "Driving License" at bounding box center [782, 408] width 312 height 33
type input "ze323984f"
click at [473, 500] on select "Please select 1 2 3" at bounding box center [449, 505] width 320 height 33
select select "2"
click at [289, 488] on select "Please select 1 2 3" at bounding box center [449, 505] width 320 height 33
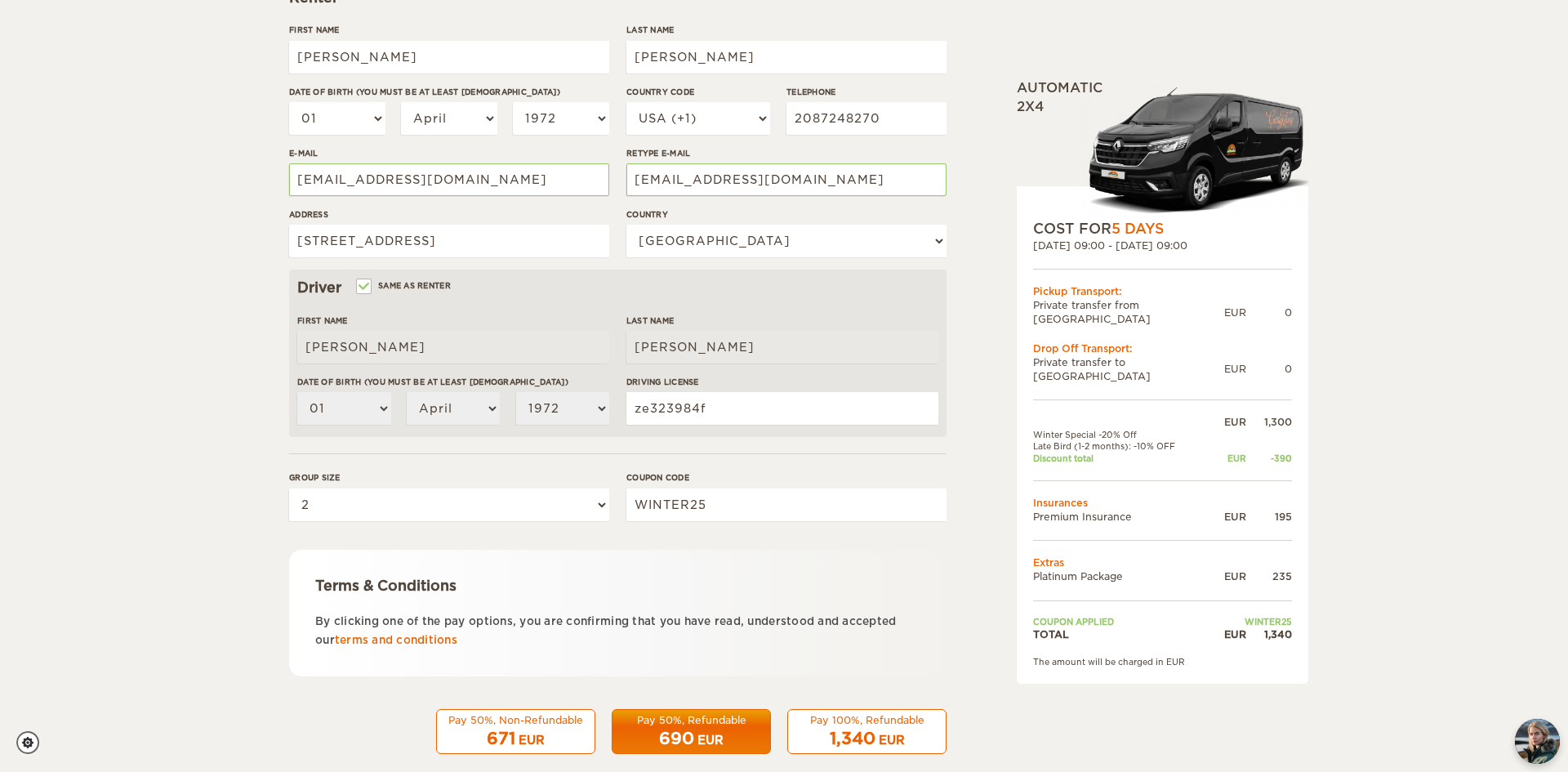
click at [662, 541] on form "Renter First Name Michelle Last Name Johnson Date of birth (You must be at leas…" at bounding box center [618, 324] width 657 height 861
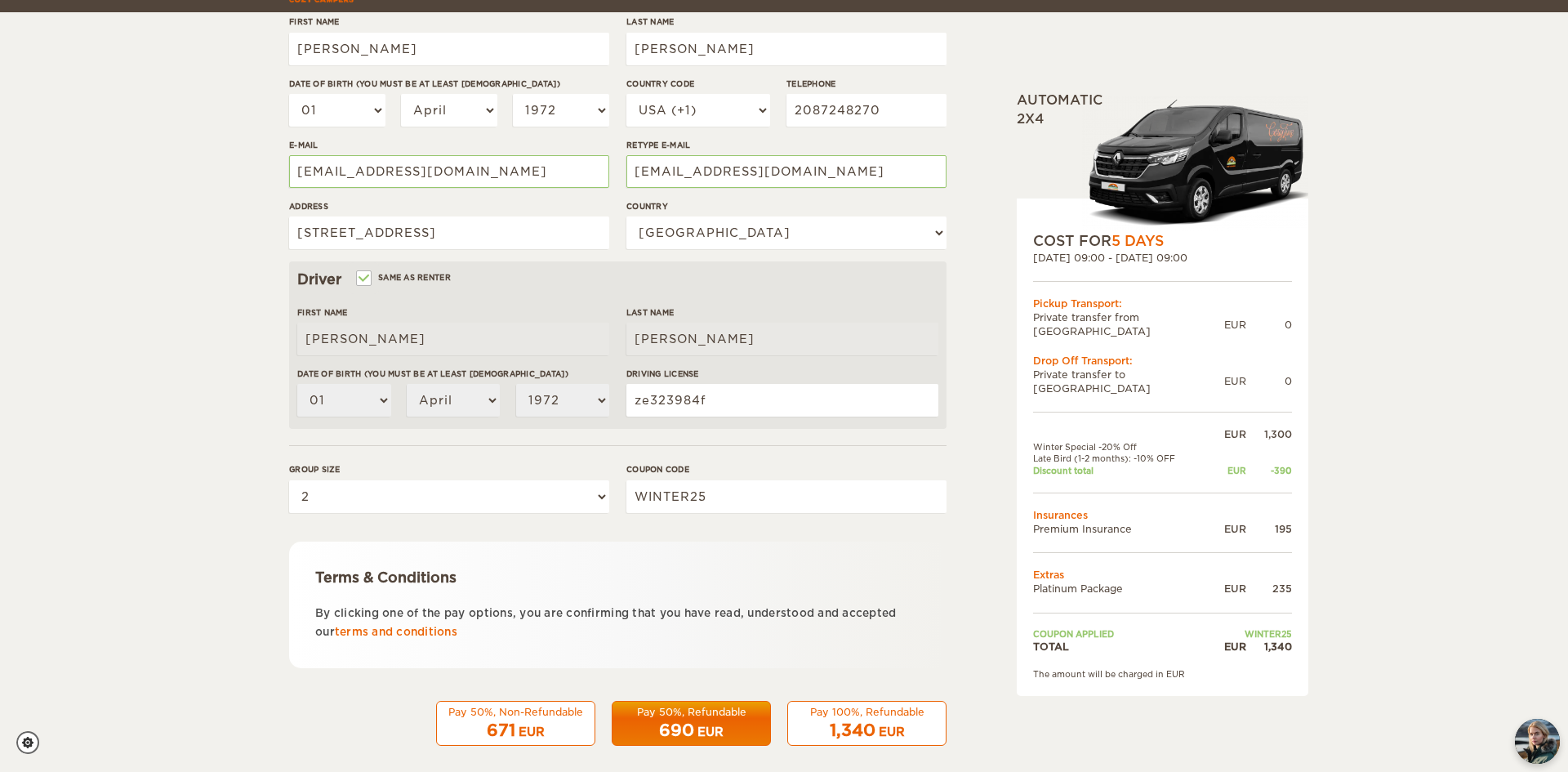
scroll to position [290, 0]
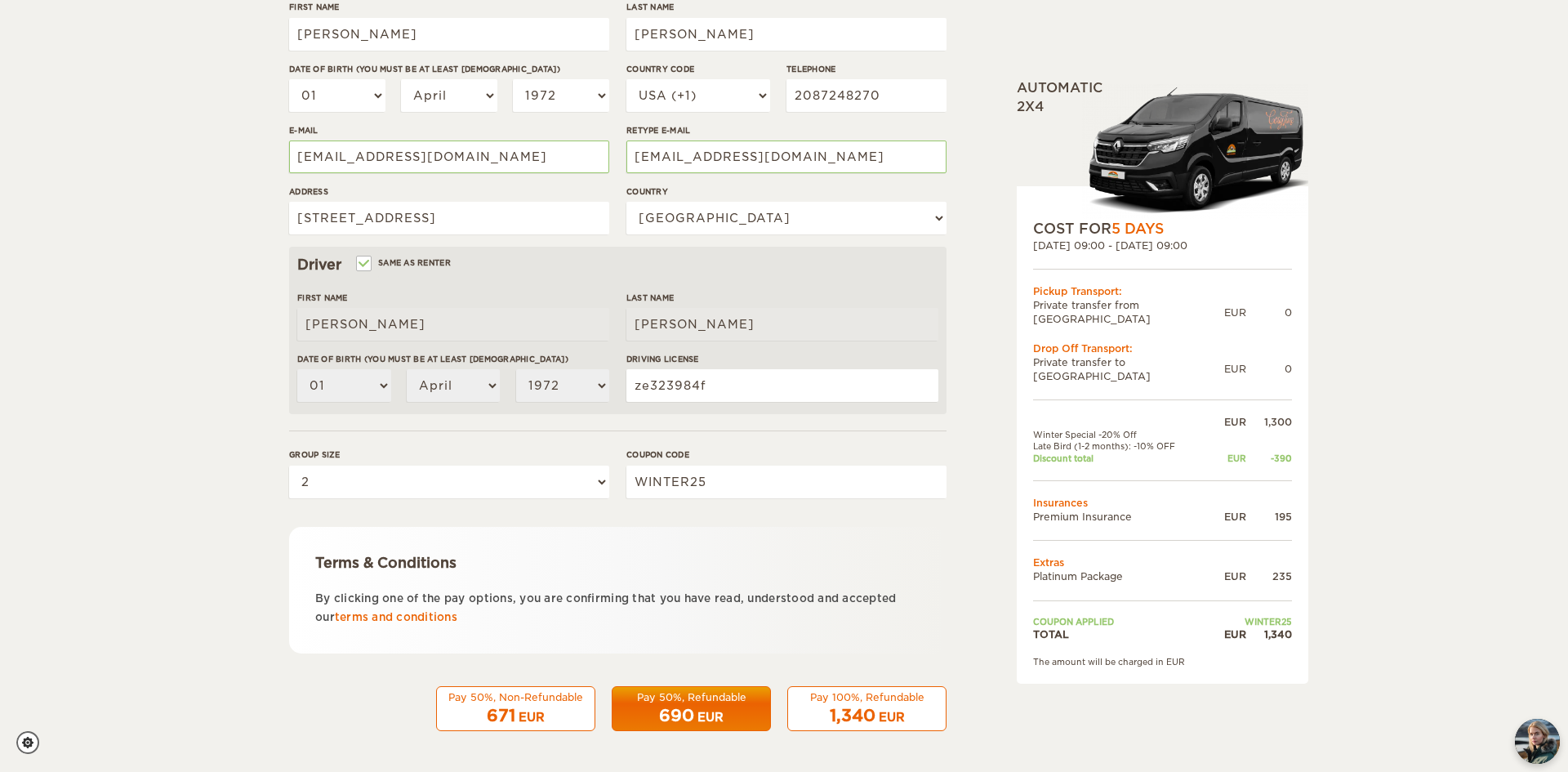
click at [655, 709] on div "690 EUR" at bounding box center [691, 715] width 138 height 24
click at [391, 616] on link "terms and conditions" at bounding box center [397, 617] width 123 height 12
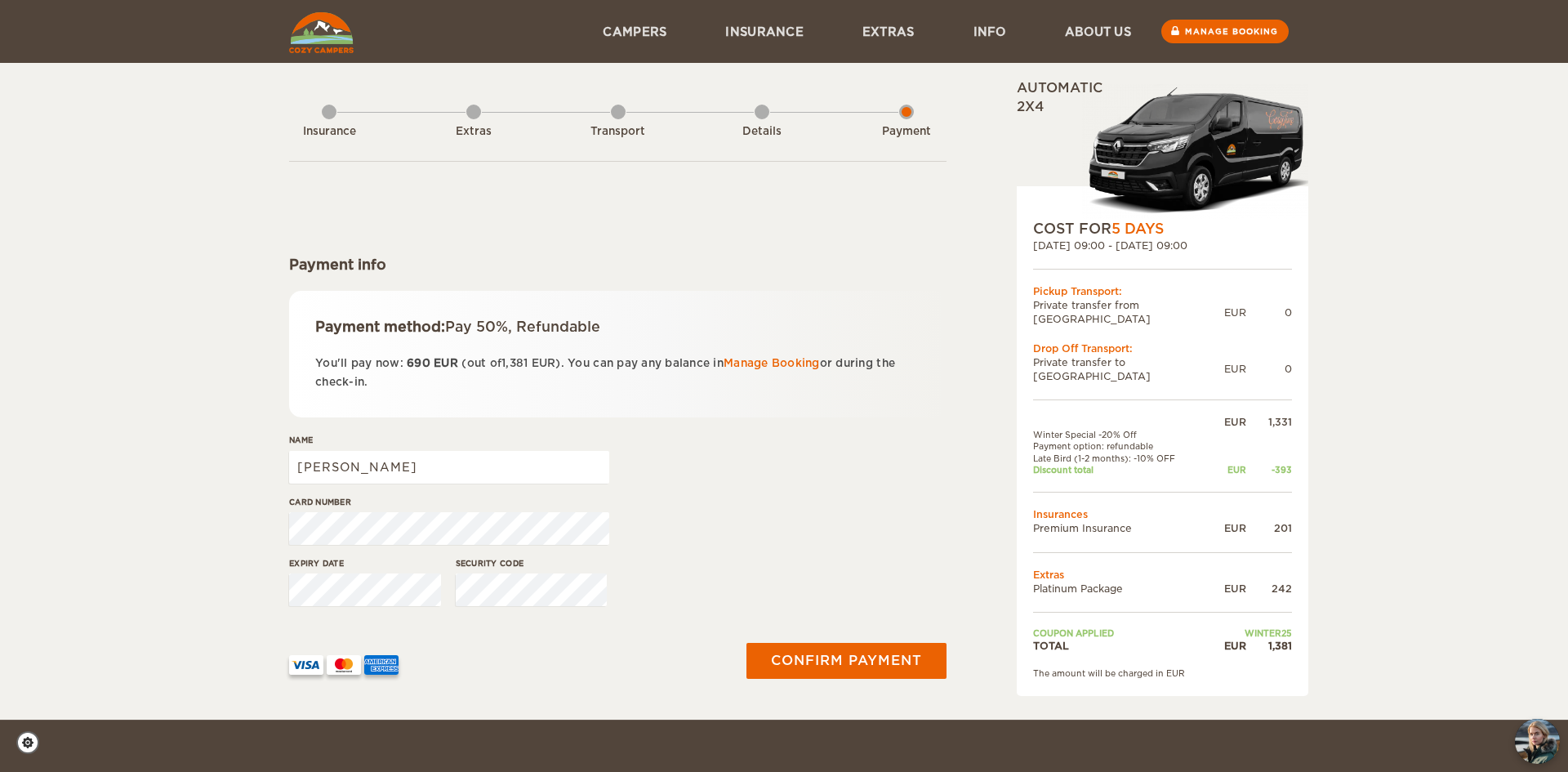
click at [477, 118] on div "Extras" at bounding box center [474, 129] width 15 height 66
click at [334, 118] on div "Insurance" at bounding box center [329, 129] width 15 height 66
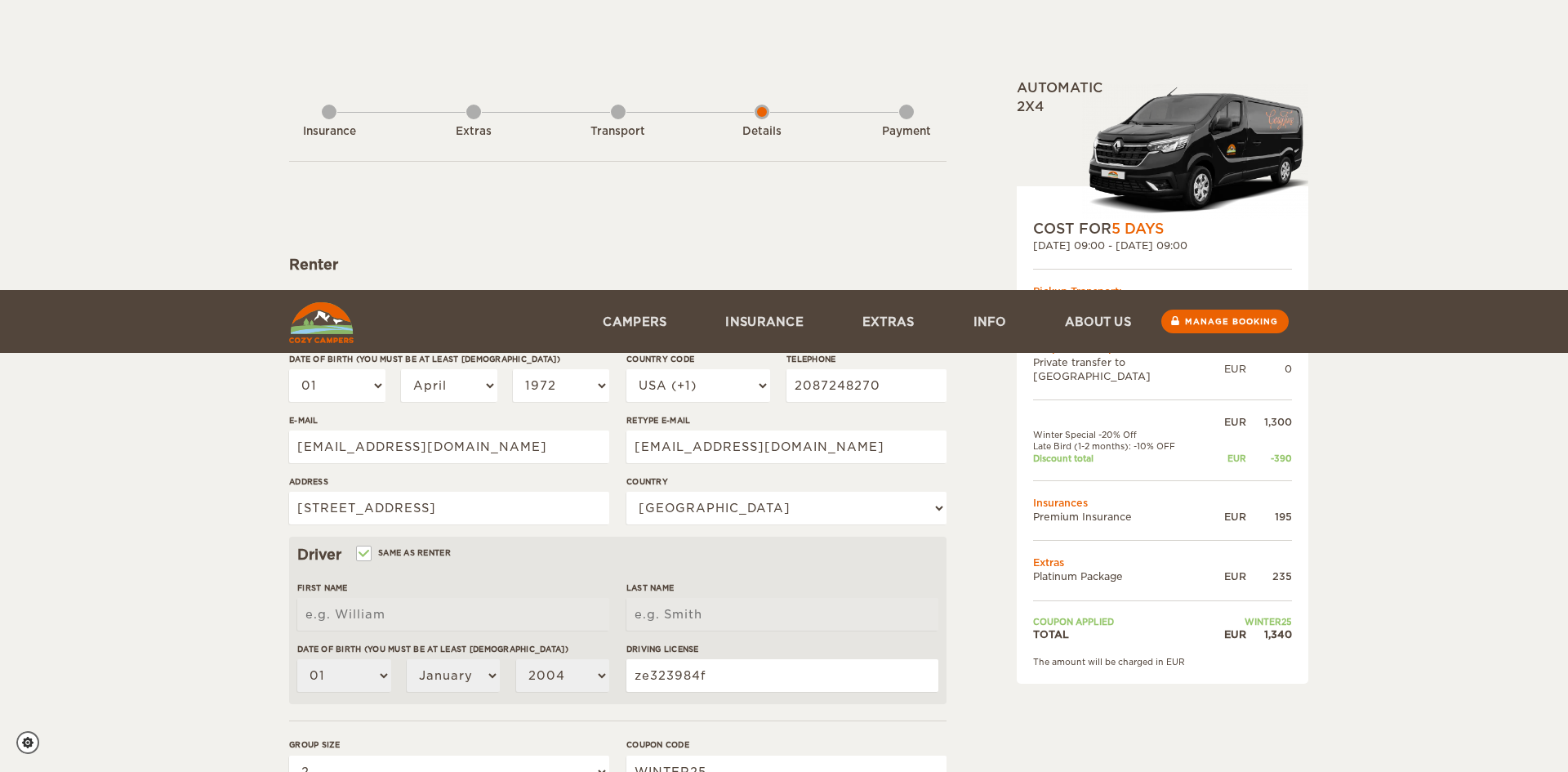
select select "04"
select select "1972"
select select "222"
select select "2"
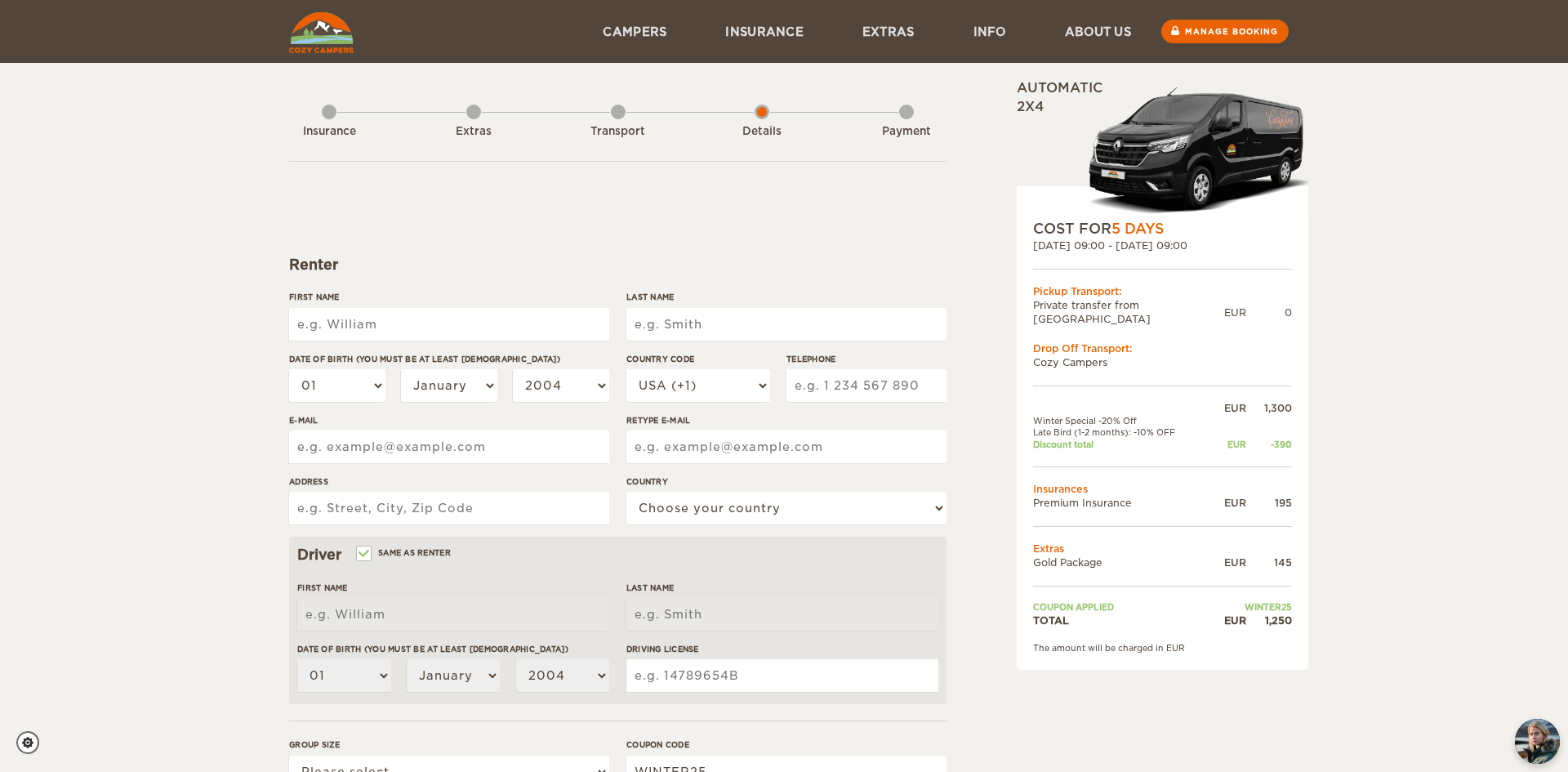
click at [382, 320] on input "First Name" at bounding box center [449, 325] width 320 height 33
type input "[PERSON_NAME]"
type input "Johnson"
type input "dogs4mee@gmail.com"
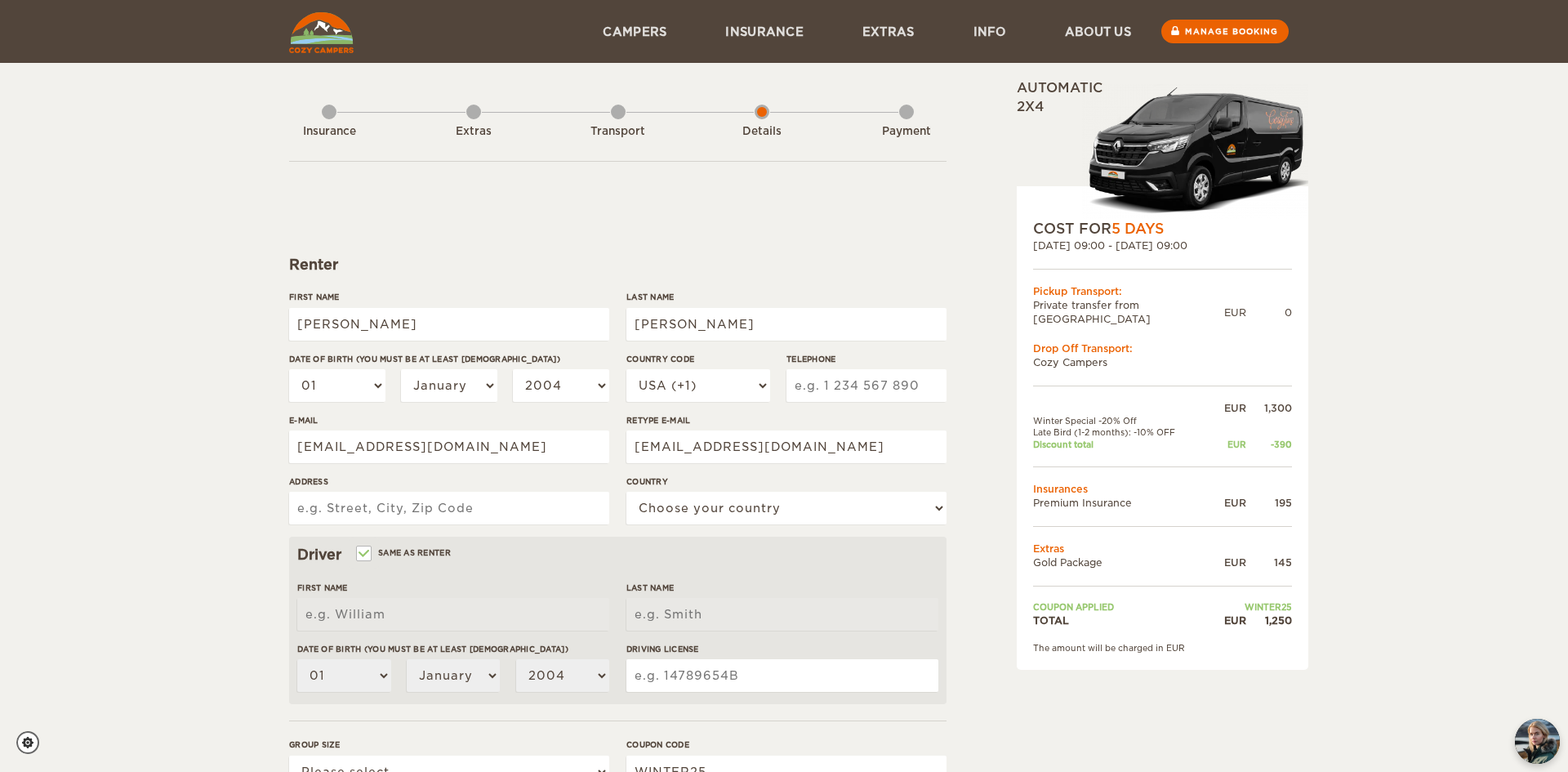
type input "11429 W Hiawatha Dr."
select select "222"
type input "Michelle"
type input "Johnson"
click at [433, 388] on select "January February March April May June July August September October November De…" at bounding box center [449, 386] width 97 height 33
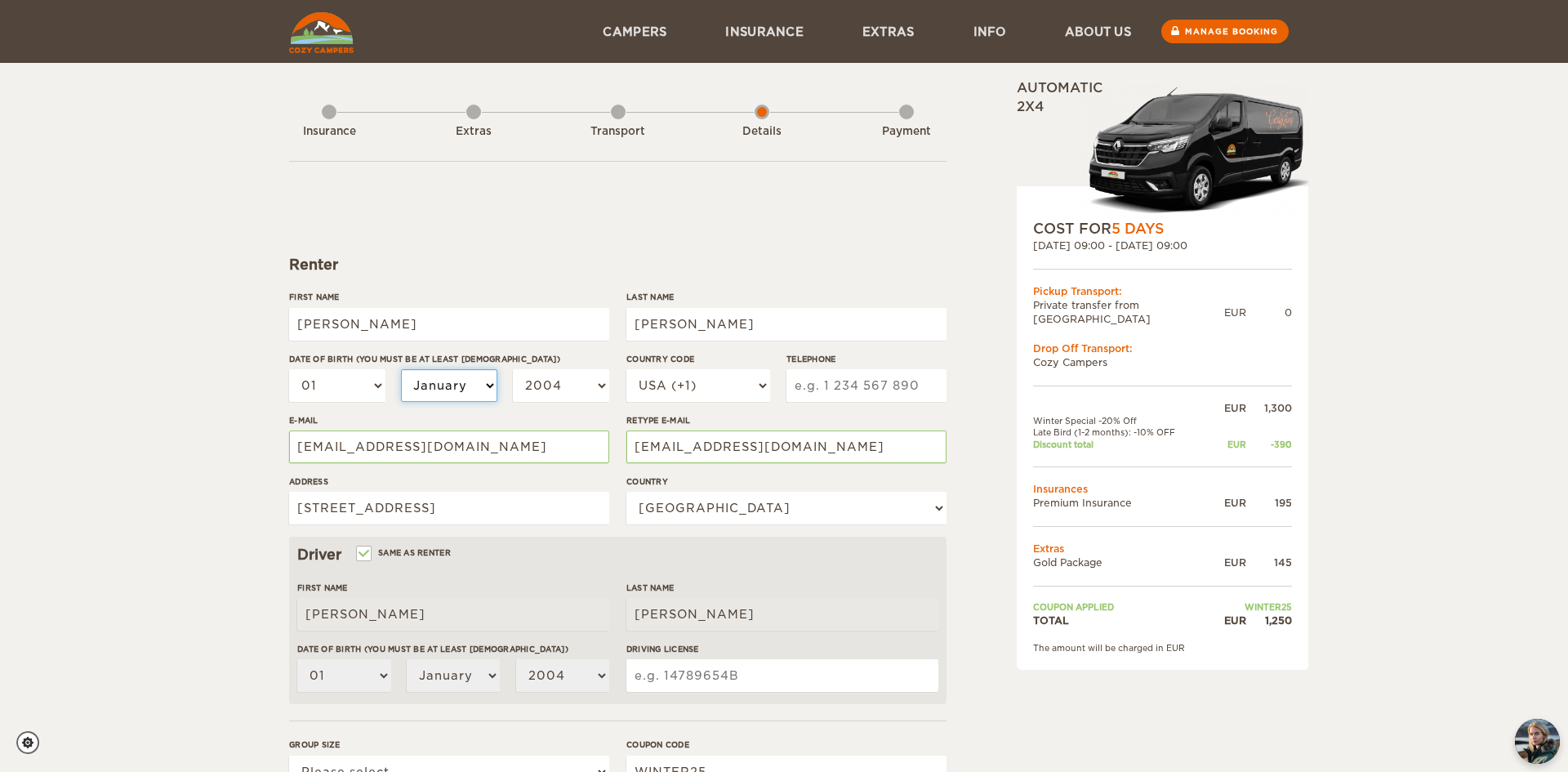
select select "04"
click at [401, 370] on select "January February March April May June July August September October November De…" at bounding box center [449, 386] width 97 height 33
select select "04"
click at [571, 387] on select "2004 2003 2002 2001 2000 1999 1998 1997 1996 1995 1994 1993 1992 1991 1990 1989…" at bounding box center [561, 386] width 97 height 33
select select "1972"
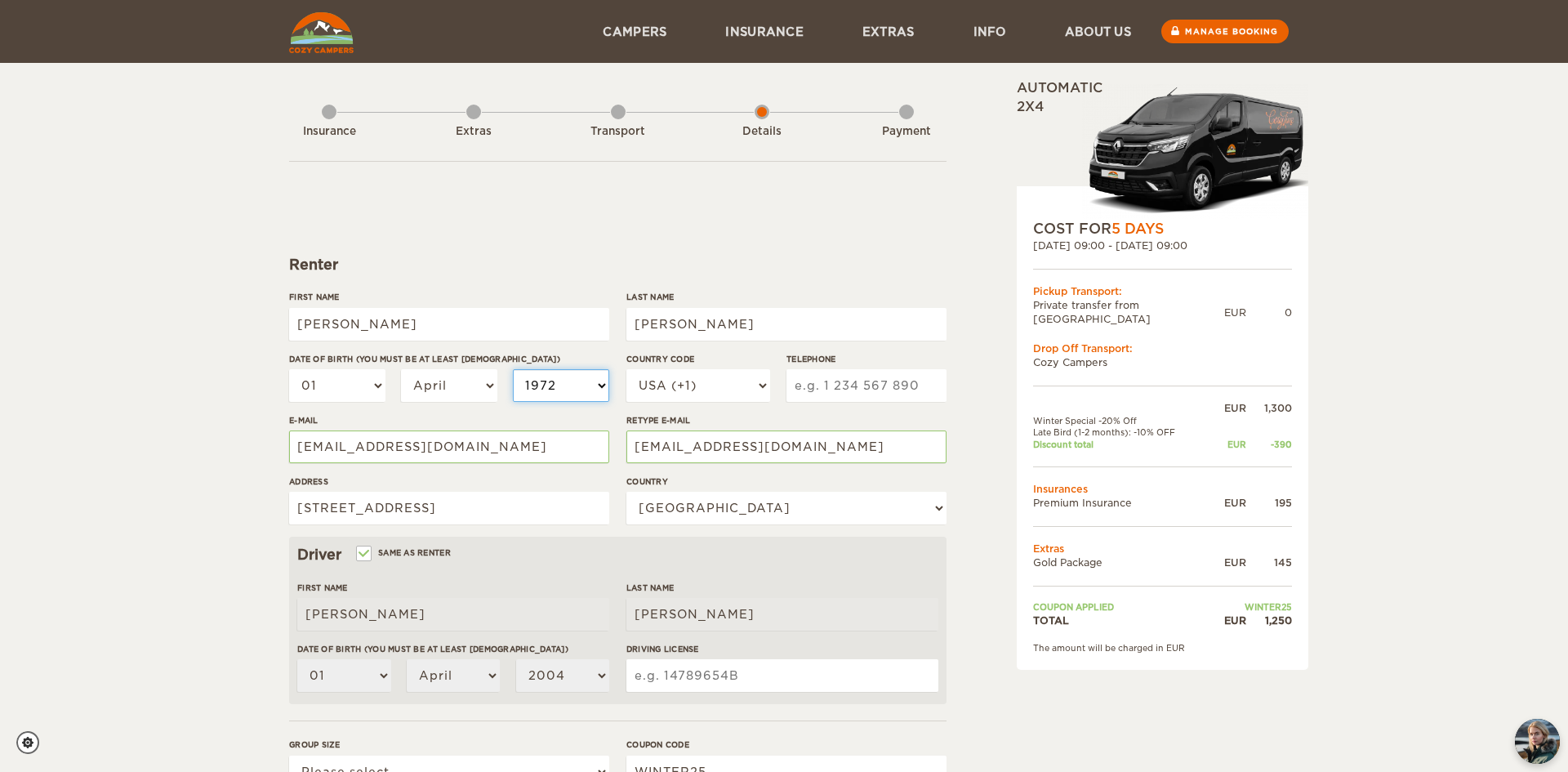
click at [513, 370] on select "2004 2003 2002 2001 2000 1999 1998 1997 1996 1995 1994 1993 1992 1991 1990 1989…" at bounding box center [561, 386] width 97 height 33
select select "1972"
click at [857, 397] on input "Telephone" at bounding box center [866, 386] width 160 height 33
type input "2087248270"
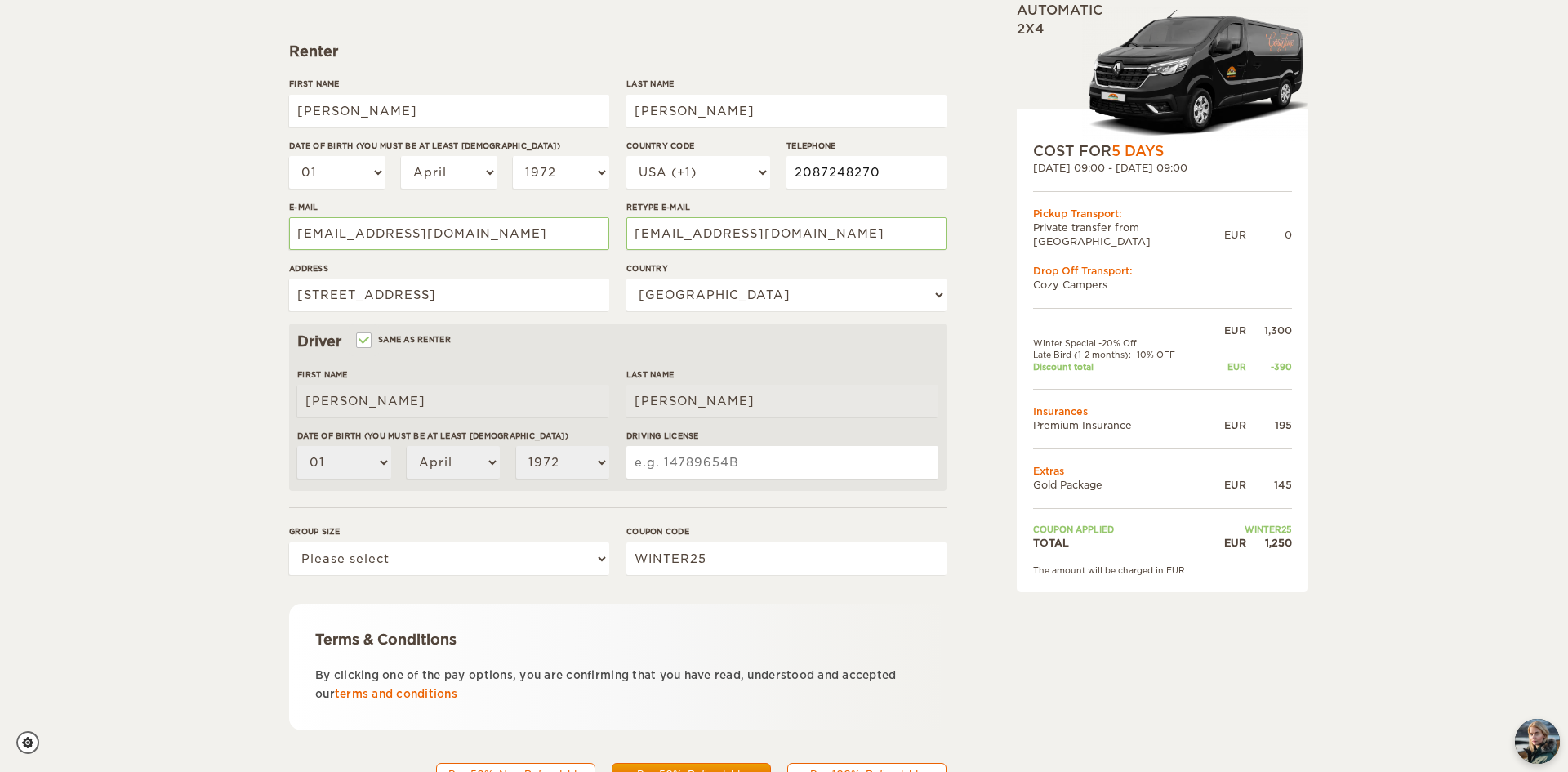
scroll to position [290, 0]
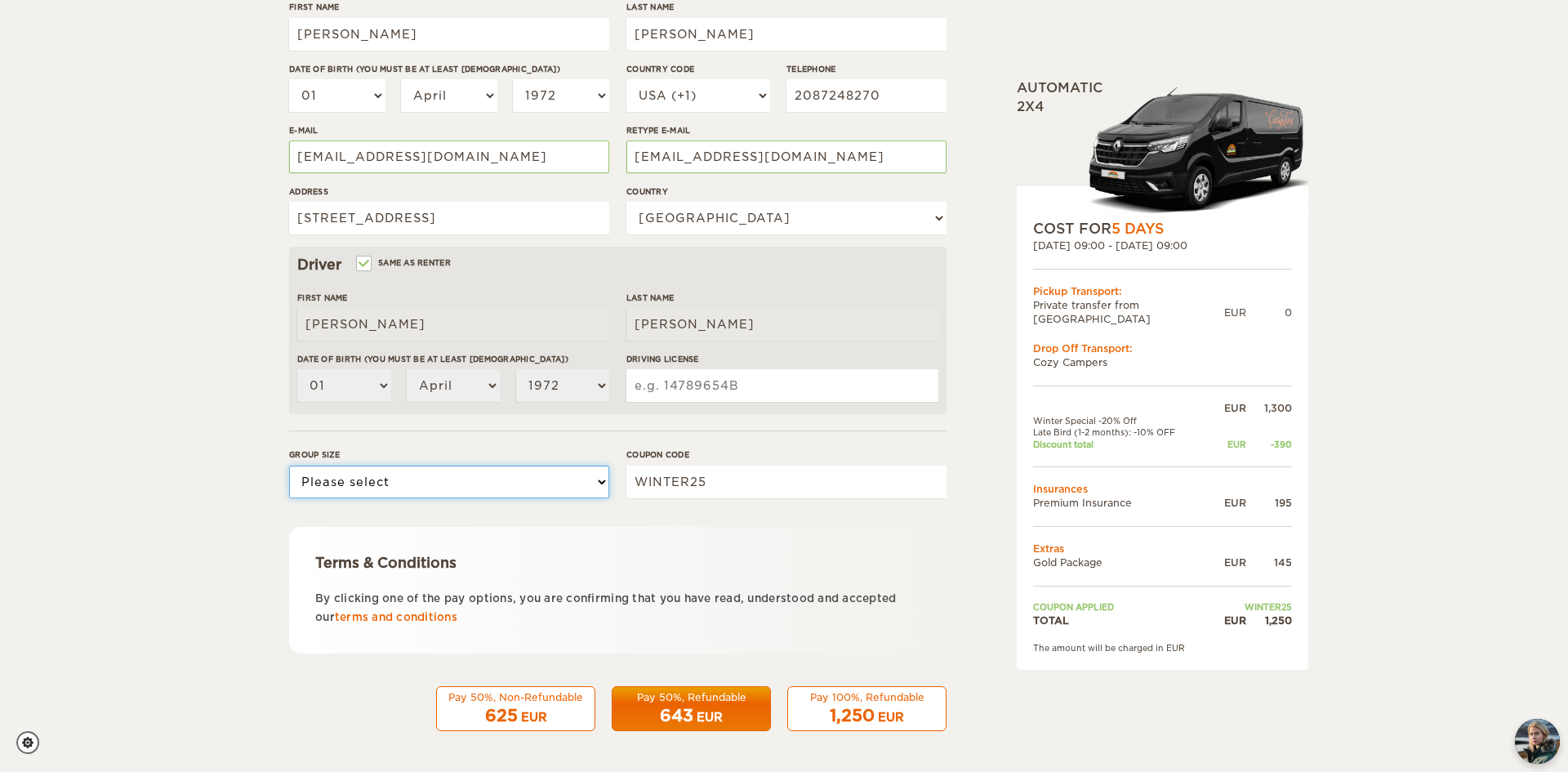
click at [516, 481] on select "Please select 1 2 3" at bounding box center [449, 482] width 320 height 33
select select "2"
click at [289, 465] on select "Please select 1 2 3" at bounding box center [449, 482] width 320 height 33
click at [728, 508] on div "Coupon code WINTER25" at bounding box center [786, 479] width 320 height 61
click at [676, 716] on span "643" at bounding box center [676, 715] width 34 height 20
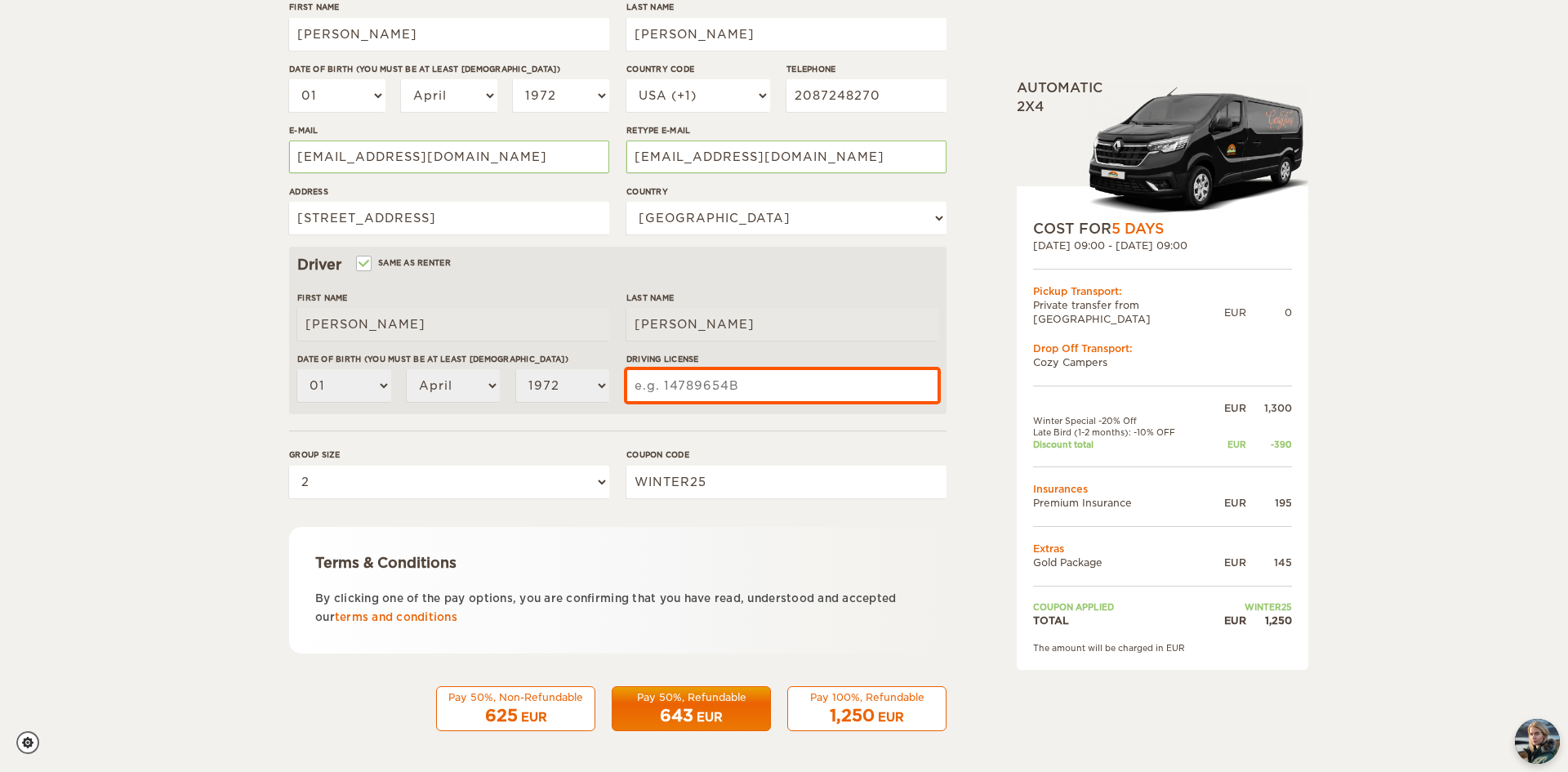
click at [674, 375] on input "Driving License" at bounding box center [782, 386] width 312 height 33
type input "ze323984f"
click at [782, 661] on form "Renter First Name Michelle Last Name Johnson Date of birth (You must be at leas…" at bounding box center [618, 302] width 657 height 861
click at [686, 715] on span "643" at bounding box center [676, 715] width 34 height 20
click at [719, 390] on input "ze323984f" at bounding box center [782, 386] width 312 height 33
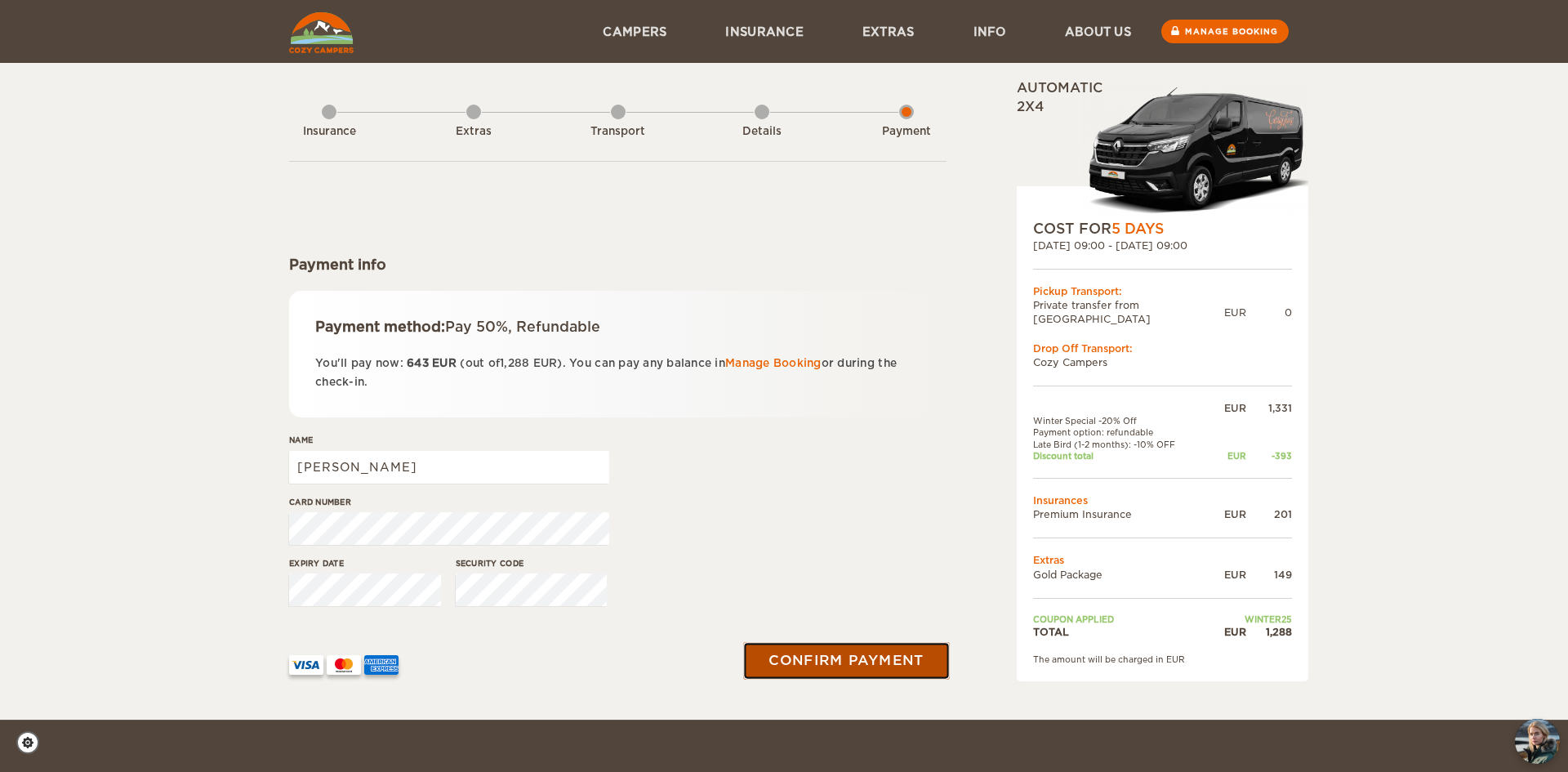
click at [839, 656] on button "Confirm payment" at bounding box center [845, 661] width 206 height 37
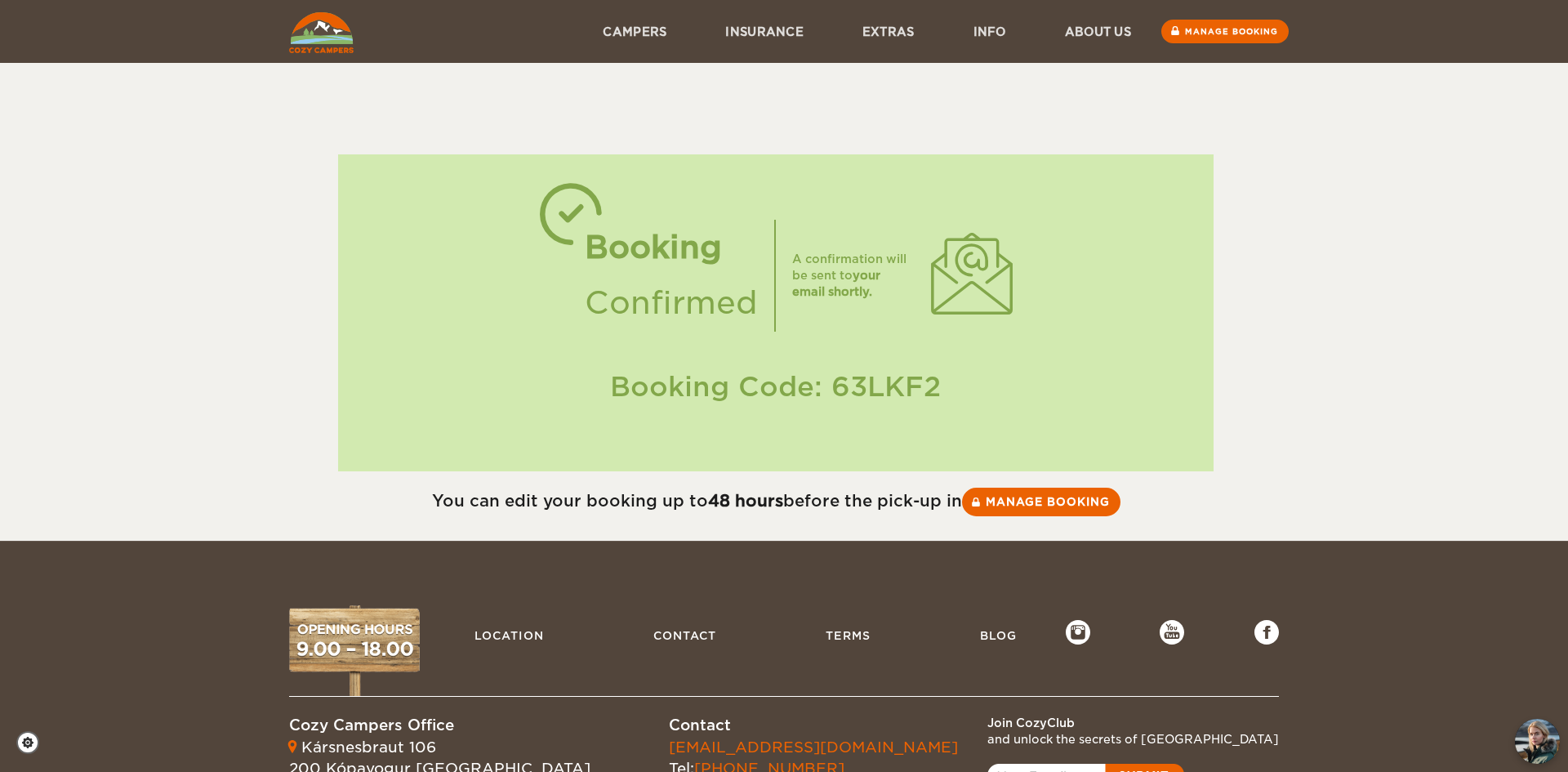
scroll to position [8, 0]
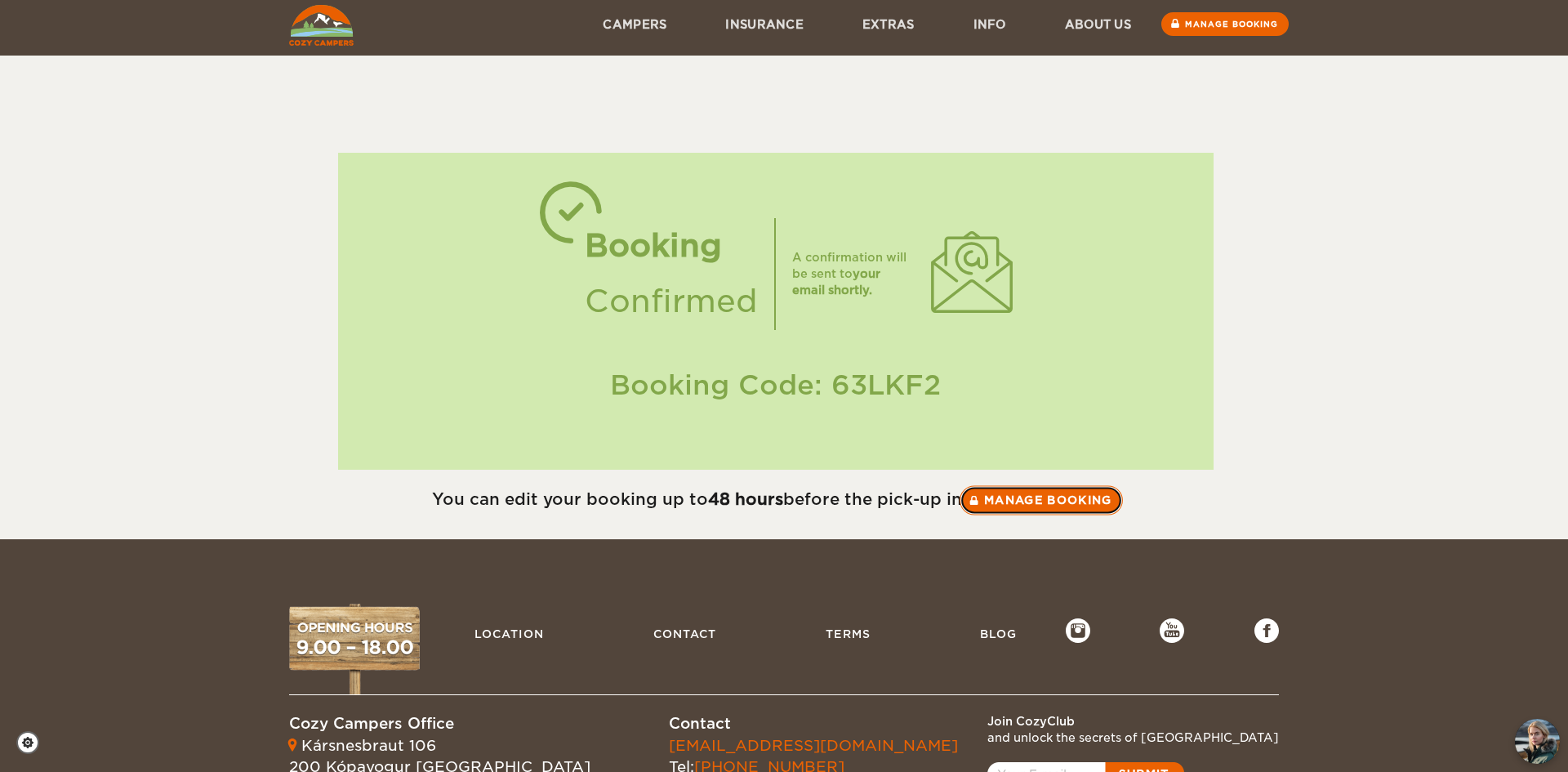
click at [1041, 501] on link "Manage booking" at bounding box center [1040, 500] width 163 height 30
